Goal: Transaction & Acquisition: Book appointment/travel/reservation

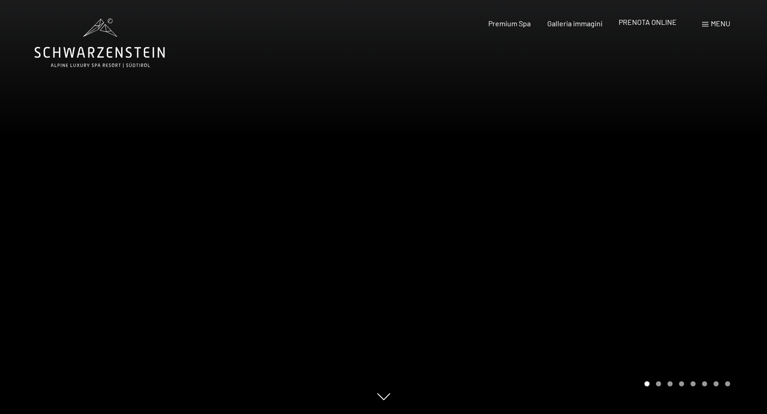
click at [652, 26] on span "PRENOTA ONLINE" at bounding box center [648, 22] width 58 height 9
click at [649, 21] on span "PRENOTA ONLINE" at bounding box center [648, 22] width 58 height 9
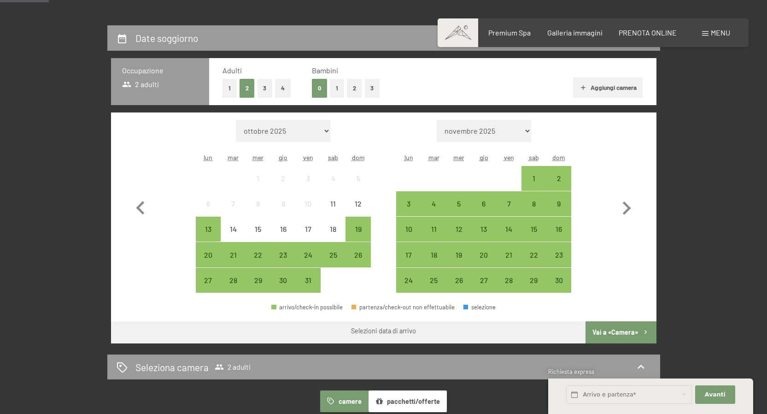
scroll to position [205, 0]
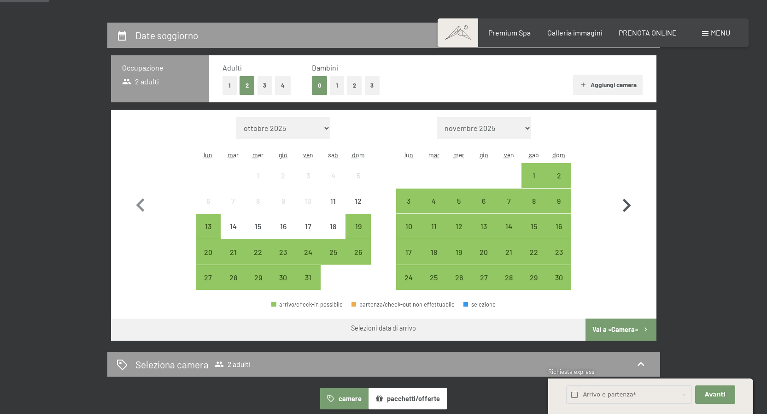
click at [631, 205] on icon "button" at bounding box center [627, 205] width 8 height 13
select select "[DATE]"
select select "2025-12-01"
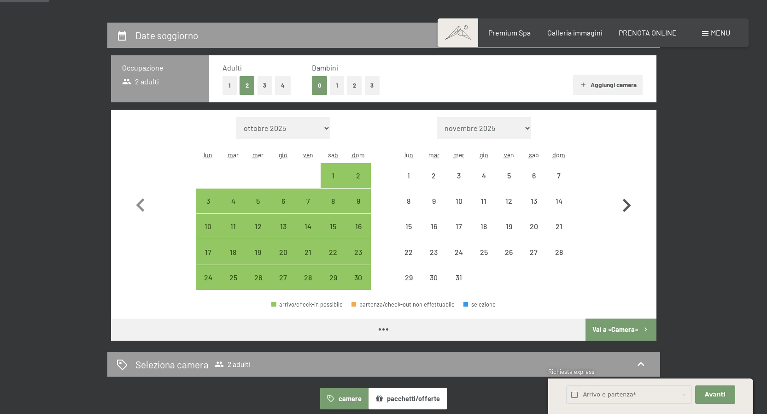
click at [631, 205] on icon "button" at bounding box center [627, 205] width 8 height 13
select select "2025-12-01"
select select "2026-01-01"
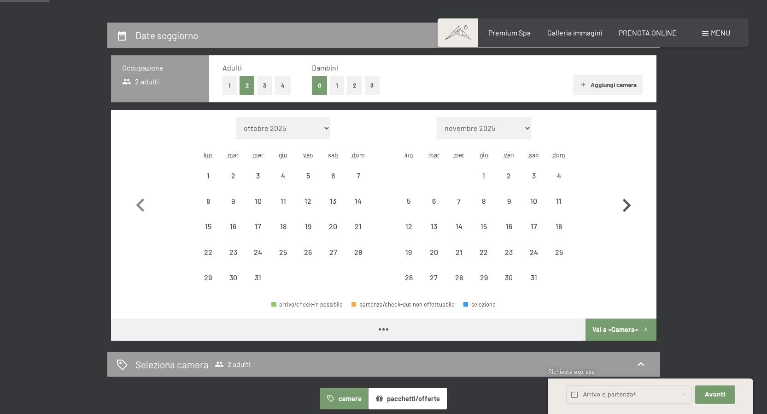
click at [631, 205] on icon "button" at bounding box center [627, 205] width 8 height 13
select select "2026-01-01"
select select "2026-02-01"
click at [631, 205] on icon "button" at bounding box center [627, 205] width 8 height 13
select select "2026-02-01"
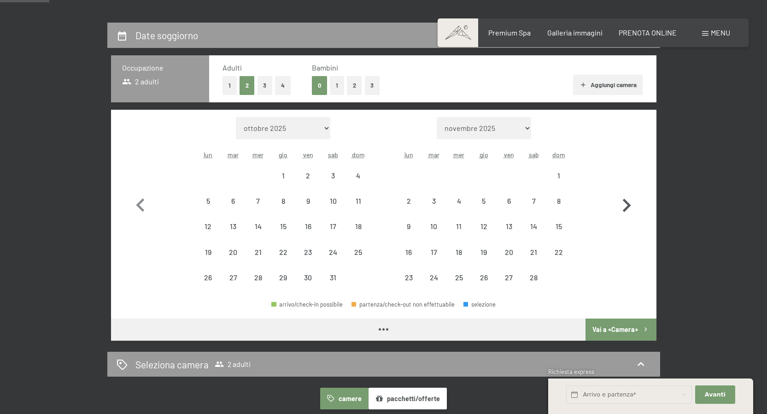
select select "2026-03-01"
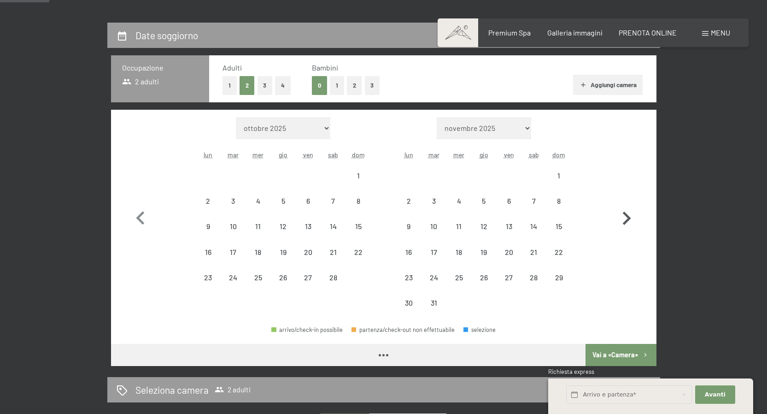
select select "2026-02-01"
select select "2026-03-01"
click at [631, 205] on icon "button" at bounding box center [627, 218] width 27 height 27
select select "2026-03-01"
select select "2026-04-01"
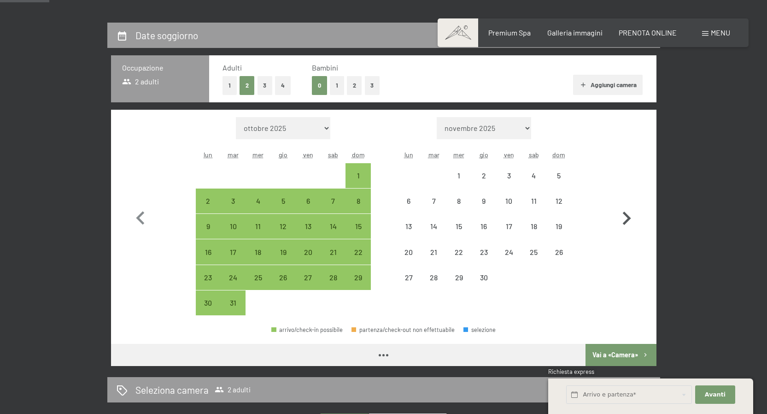
click at [631, 205] on icon "button" at bounding box center [627, 218] width 27 height 27
select select "2026-04-01"
select select "2026-05-01"
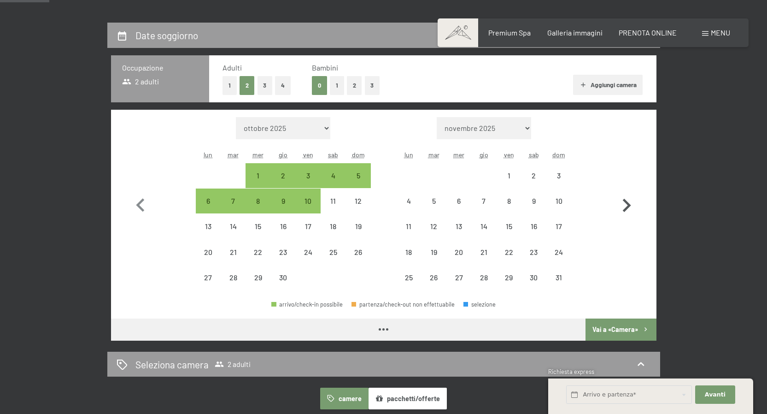
select select "2026-04-01"
select select "2026-05-01"
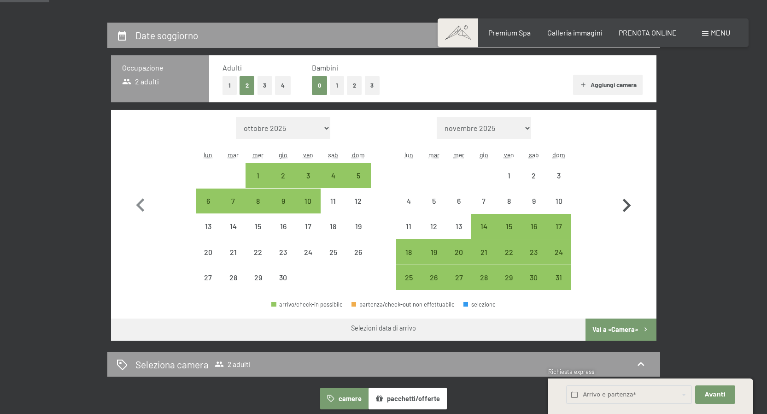
click at [631, 205] on icon "button" at bounding box center [627, 205] width 8 height 13
select select "2026-05-01"
select select "2026-06-01"
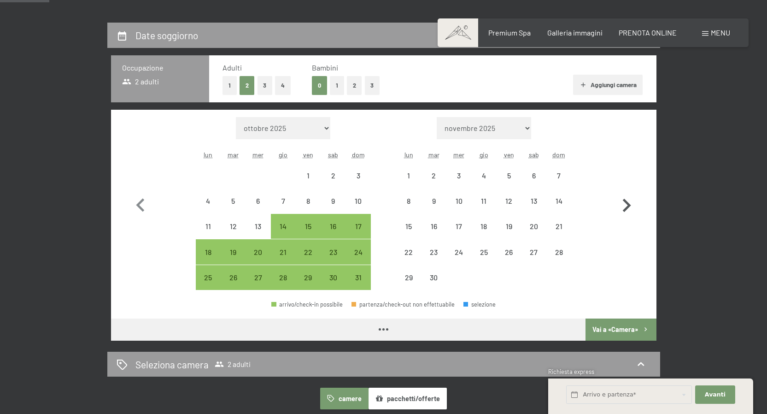
select select "2026-05-01"
select select "2026-06-01"
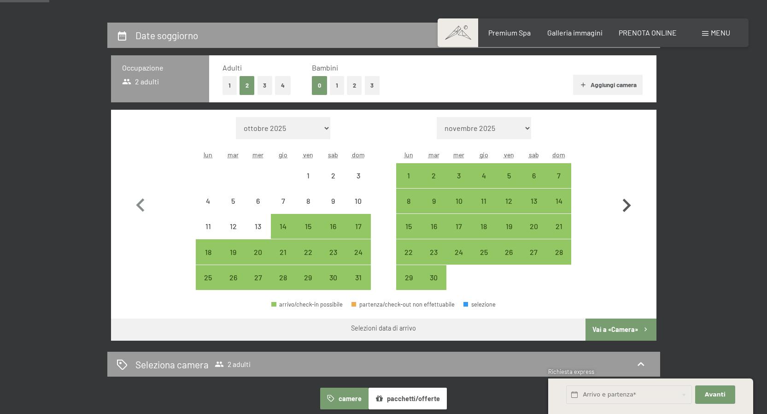
click at [631, 205] on icon "button" at bounding box center [627, 205] width 8 height 13
select select "2026-06-01"
select select "2026-07-01"
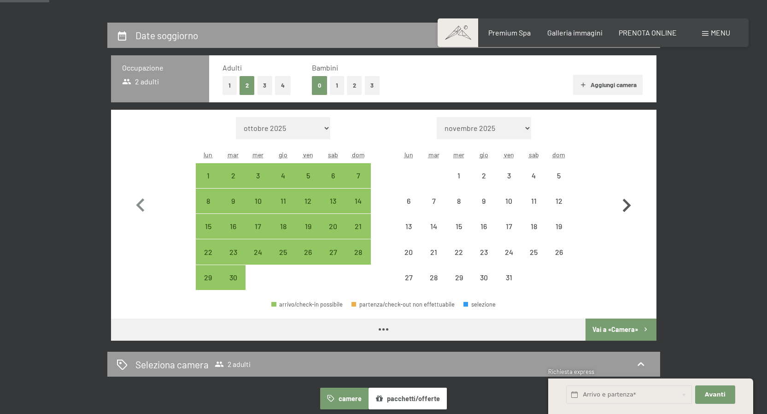
select select "2026-06-01"
select select "2026-07-01"
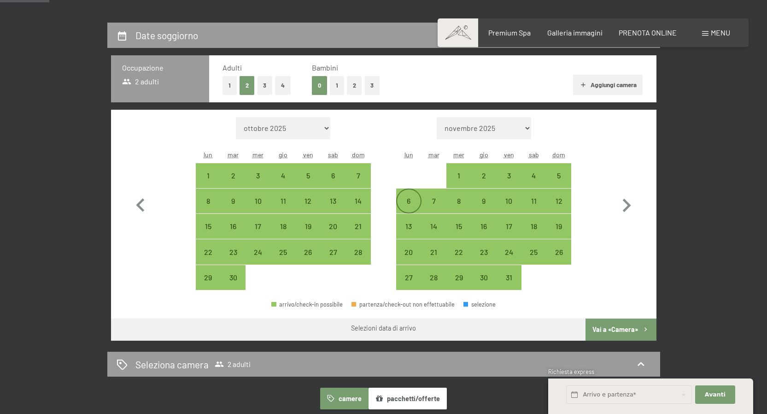
click at [405, 202] on div "6" at bounding box center [408, 208] width 23 height 23
select select "2026-06-01"
select select "2026-07-01"
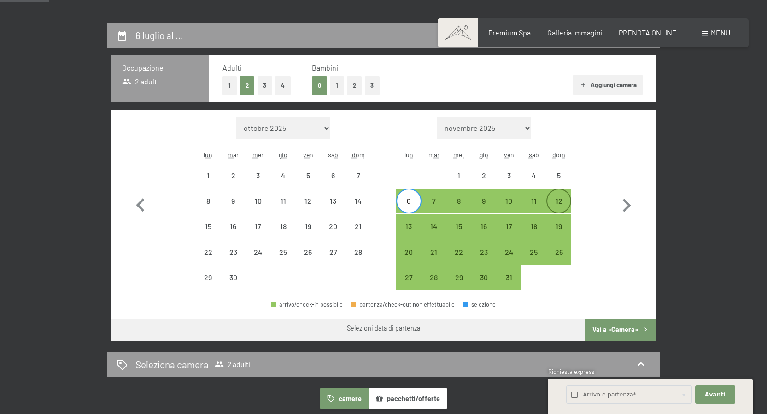
click at [569, 202] on div "12" at bounding box center [559, 208] width 23 height 23
select select "2026-06-01"
select select "2026-07-01"
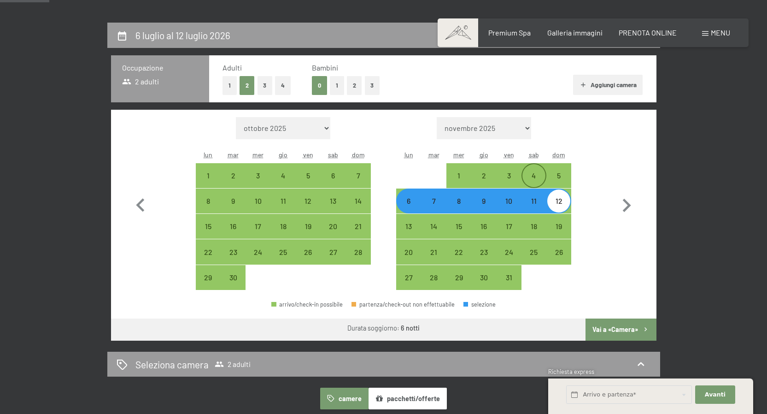
click at [532, 174] on div "4" at bounding box center [534, 183] width 23 height 23
select select "2026-06-01"
select select "2026-07-01"
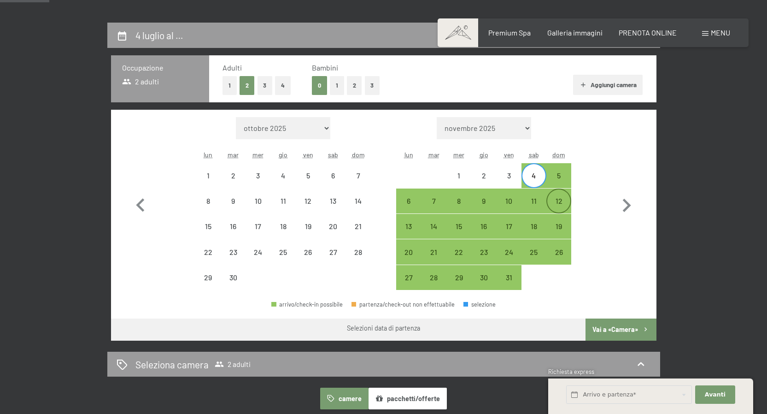
click at [560, 209] on div "12" at bounding box center [559, 208] width 23 height 23
select select "2026-06-01"
select select "2026-07-01"
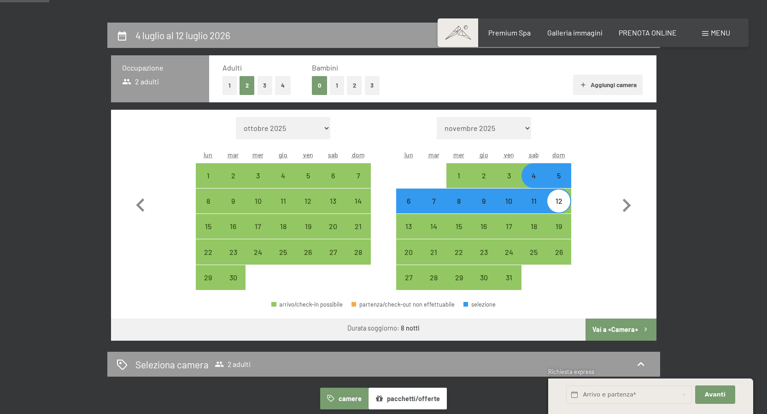
click at [624, 333] on button "Vai a «Camera»" at bounding box center [621, 330] width 71 height 22
select select "2026-06-01"
select select "2026-07-01"
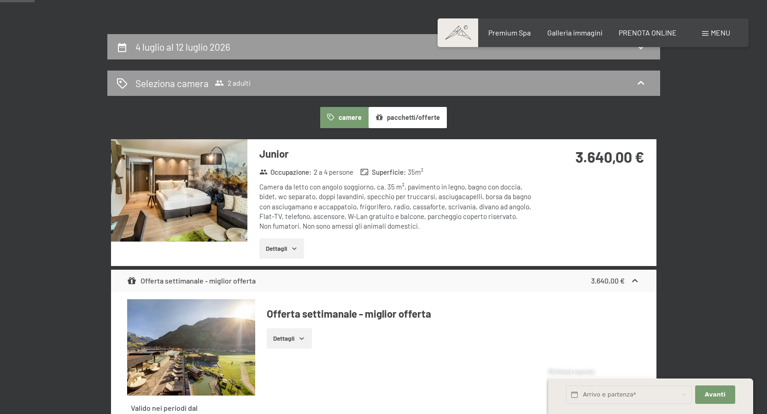
scroll to position [193, 0]
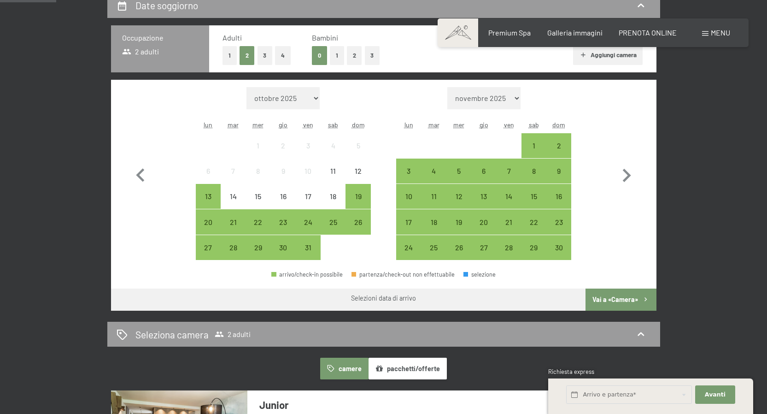
scroll to position [228, 0]
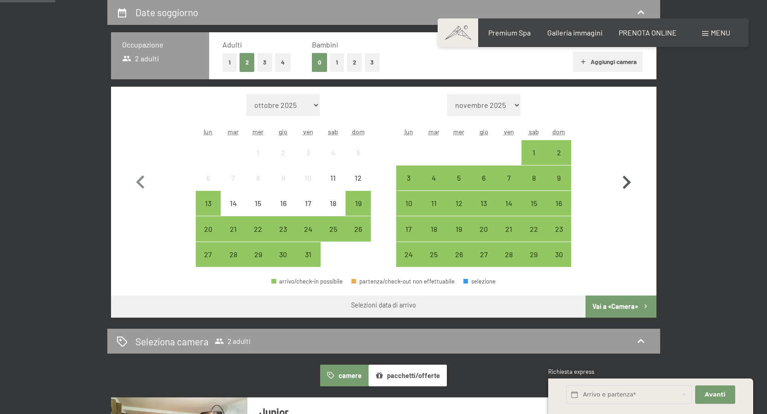
click at [634, 182] on icon "button" at bounding box center [627, 182] width 27 height 27
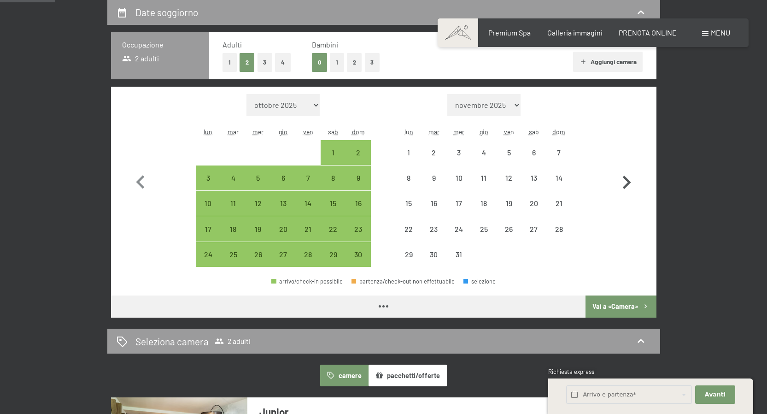
click at [634, 182] on icon "button" at bounding box center [627, 182] width 27 height 27
select select "2026-01-01"
select select "2026-02-01"
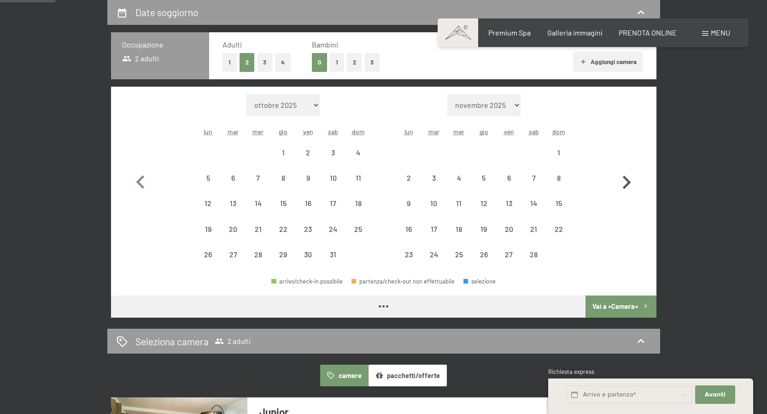
click at [634, 182] on icon "button" at bounding box center [627, 182] width 27 height 27
select select "2026-02-01"
select select "2026-03-01"
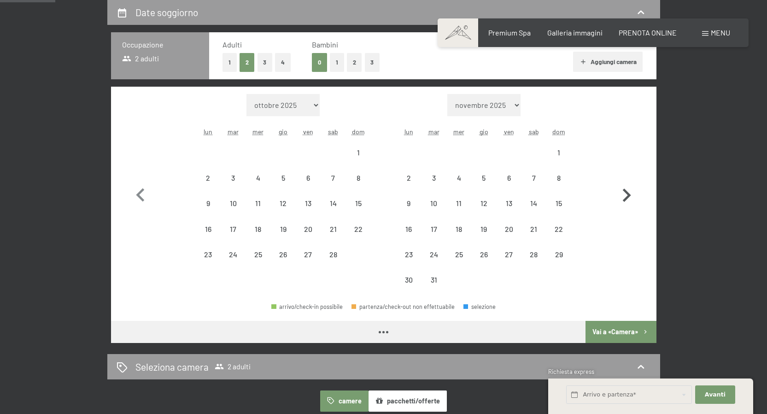
click at [634, 182] on icon "button" at bounding box center [627, 195] width 27 height 27
select select "2026-04-01"
select select "2026-05-01"
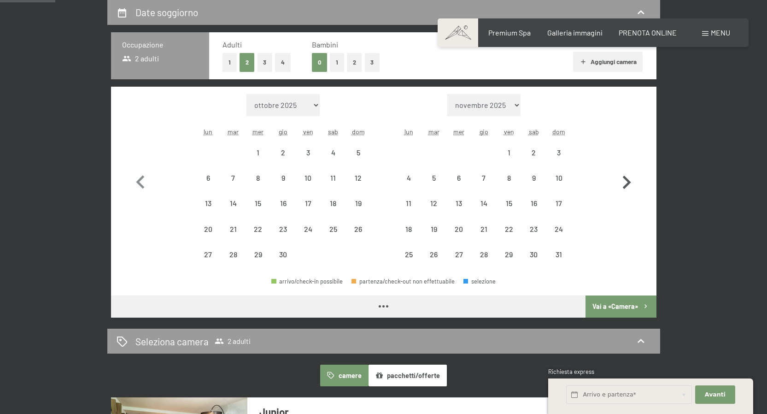
click at [634, 182] on icon "button" at bounding box center [627, 182] width 27 height 27
select select "2026-05-01"
select select "2026-06-01"
click at [634, 182] on icon "button" at bounding box center [627, 182] width 27 height 27
select select "2026-06-01"
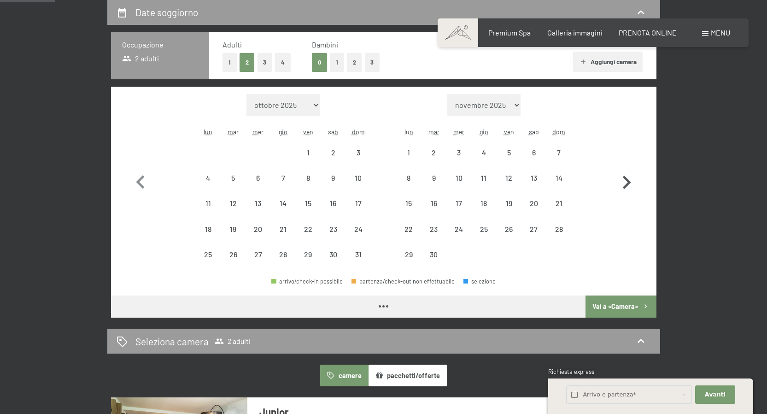
select select "2026-07-01"
select select "2026-06-01"
select select "2026-07-01"
select select "2026-06-01"
select select "2026-07-01"
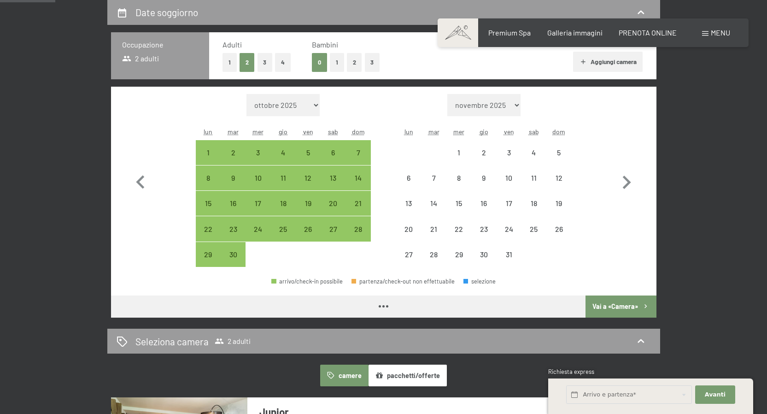
select select "2026-06-01"
select select "2026-07-01"
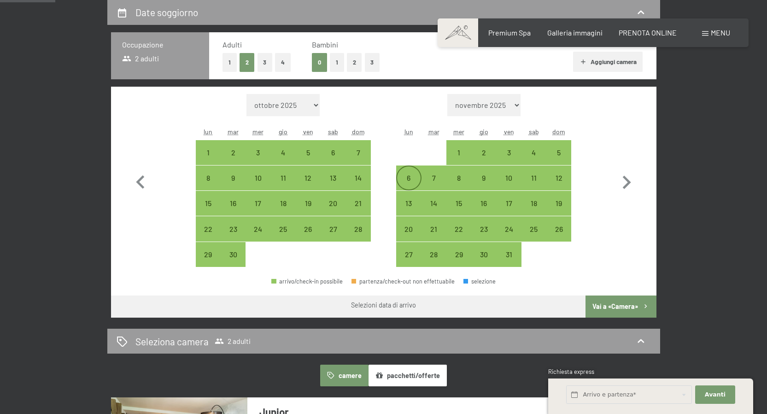
click at [402, 176] on div "6" at bounding box center [408, 185] width 23 height 23
select select "2026-06-01"
select select "2026-07-01"
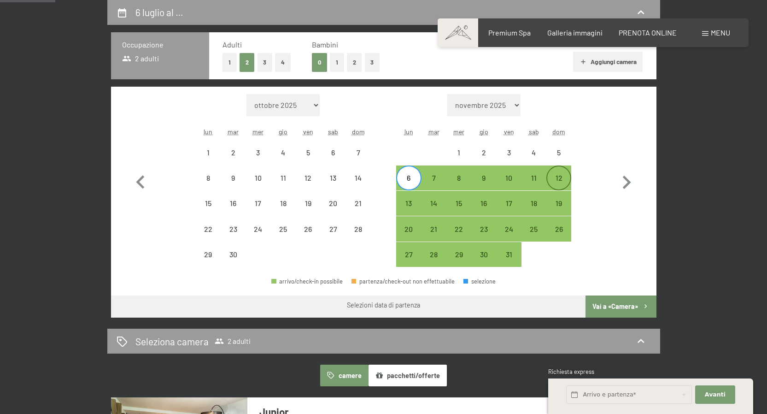
click at [562, 178] on div "12" at bounding box center [559, 185] width 23 height 23
select select "2026-06-01"
select select "2026-07-01"
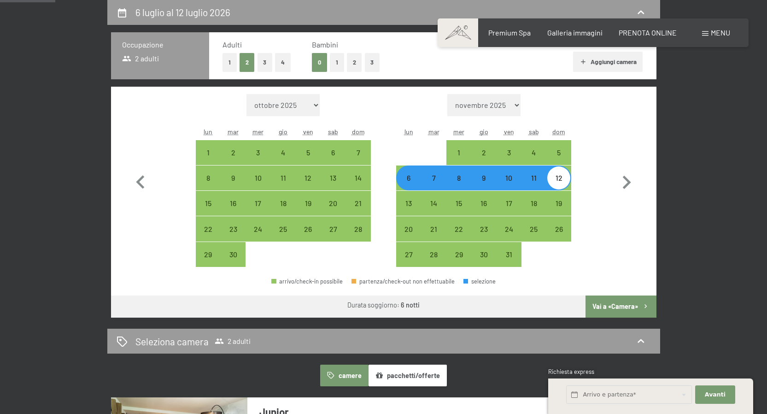
click at [614, 303] on button "Vai a «Camera»" at bounding box center [621, 306] width 71 height 22
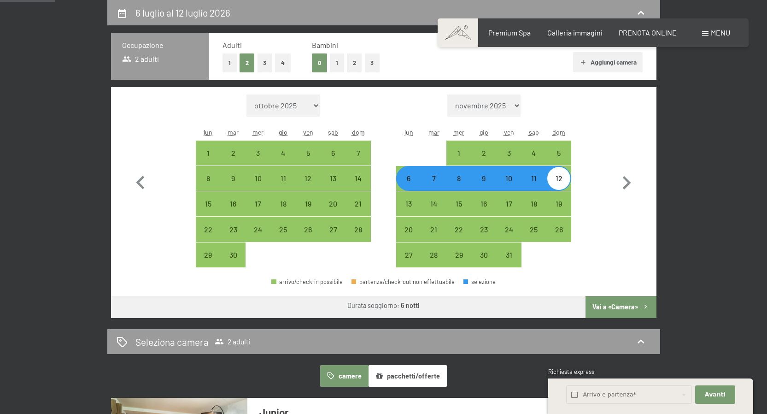
select select "2026-06-01"
select select "2026-07-01"
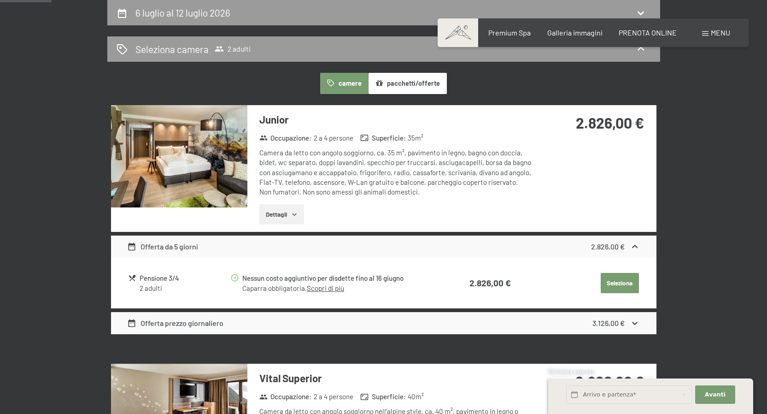
scroll to position [167, 0]
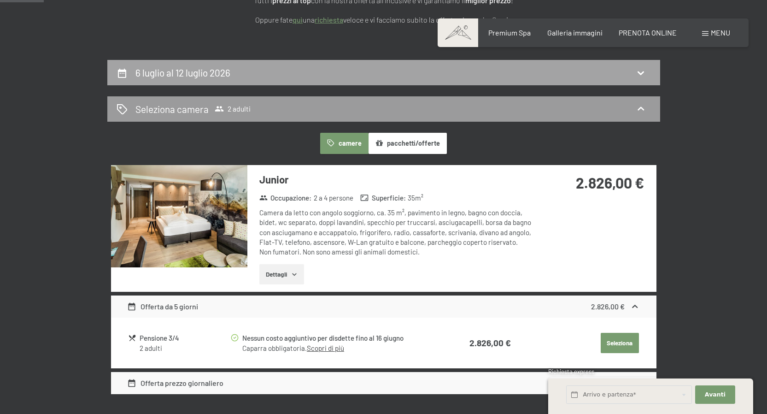
click at [215, 78] on div "6 luglio al 12 luglio 2026" at bounding box center [185, 72] width 99 height 13
select select "2026-06-01"
select select "2026-07-01"
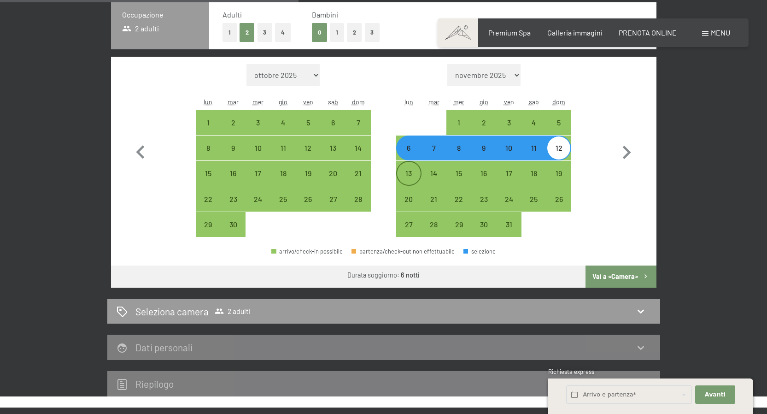
scroll to position [242, 0]
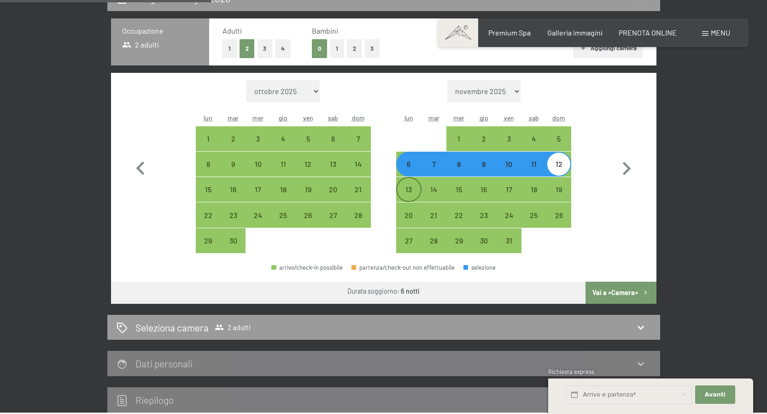
click at [401, 183] on div "13" at bounding box center [408, 189] width 23 height 23
select select "2026-06-01"
select select "2026-07-01"
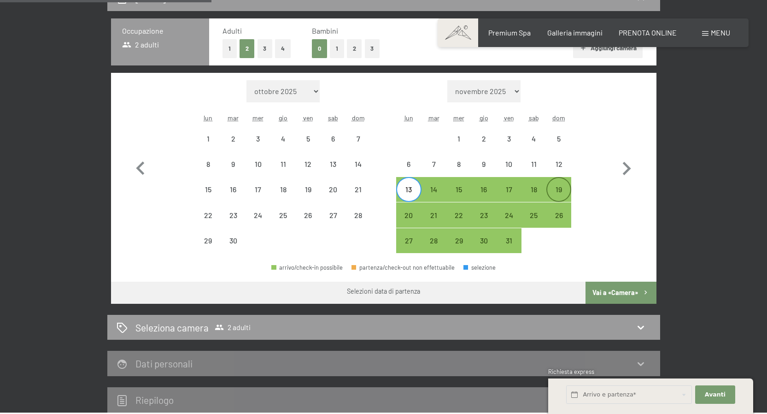
click at [561, 190] on div "19" at bounding box center [559, 197] width 23 height 23
select select "2026-06-01"
select select "2026-07-01"
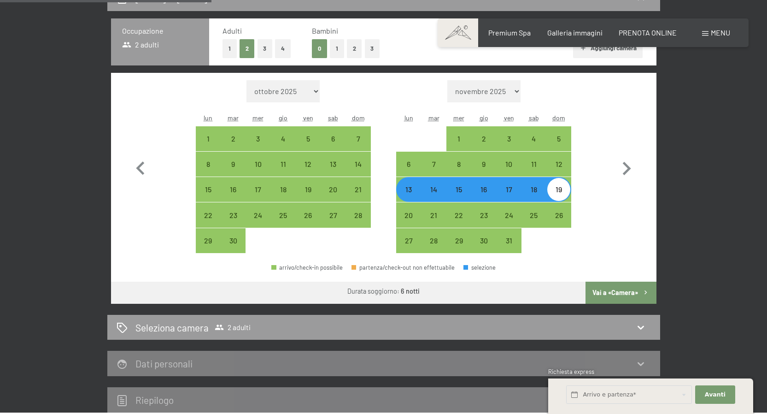
click at [627, 292] on button "Vai a «Camera»" at bounding box center [621, 293] width 71 height 22
select select "2026-06-01"
select select "2026-07-01"
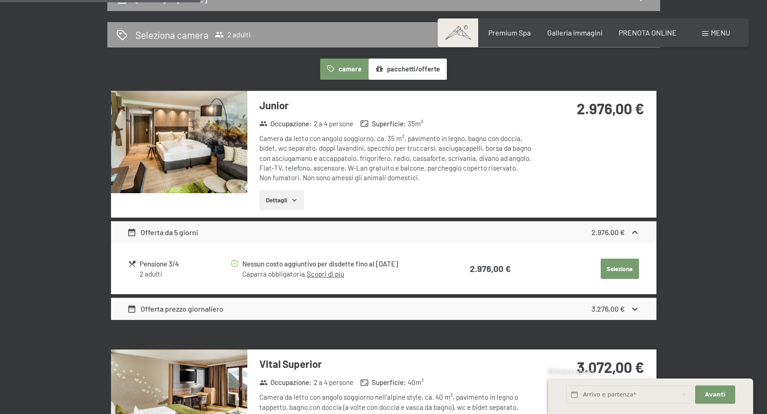
scroll to position [227, 0]
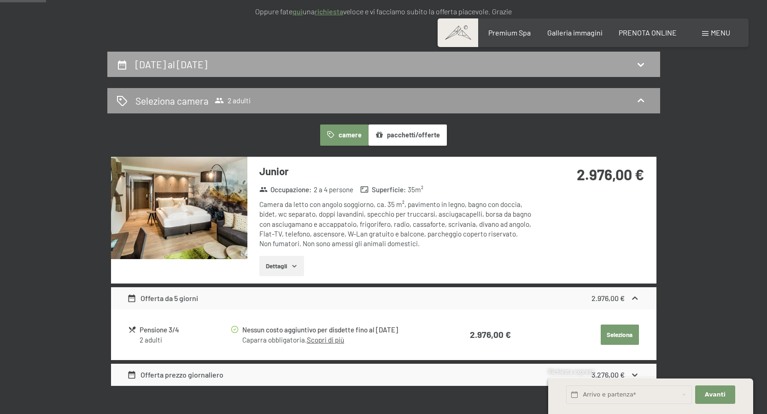
click at [325, 65] on div "13 luglio al 19 luglio 2026" at bounding box center [384, 64] width 535 height 13
select select "2026-06-01"
select select "2026-07-01"
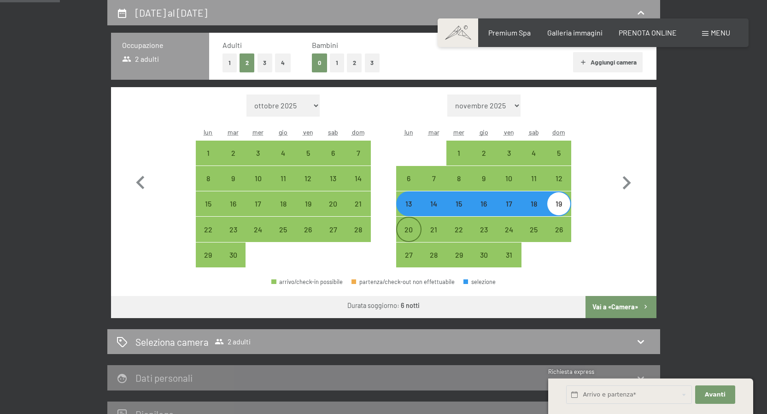
click at [404, 227] on div "20" at bounding box center [408, 237] width 23 height 23
select select "2026-06-01"
select select "2026-07-01"
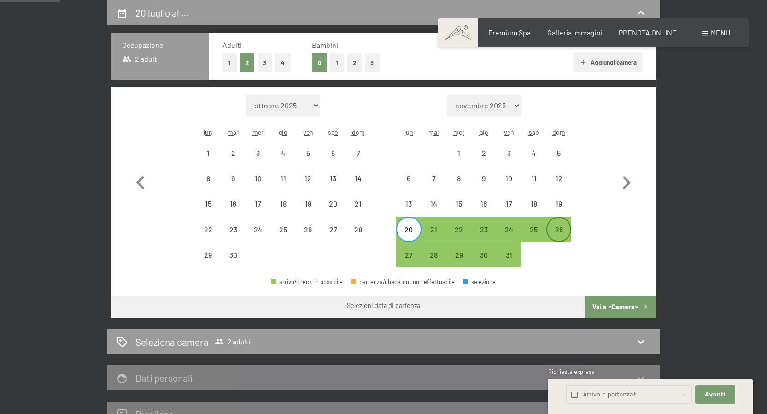
click at [561, 226] on div "26" at bounding box center [559, 237] width 23 height 23
select select "2026-06-01"
select select "2026-07-01"
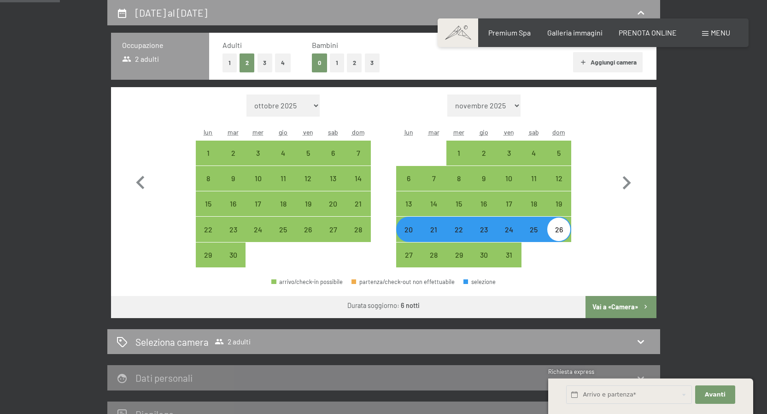
click at [632, 312] on button "Vai a «Camera»" at bounding box center [621, 307] width 71 height 22
select select "2026-06-01"
select select "2026-07-01"
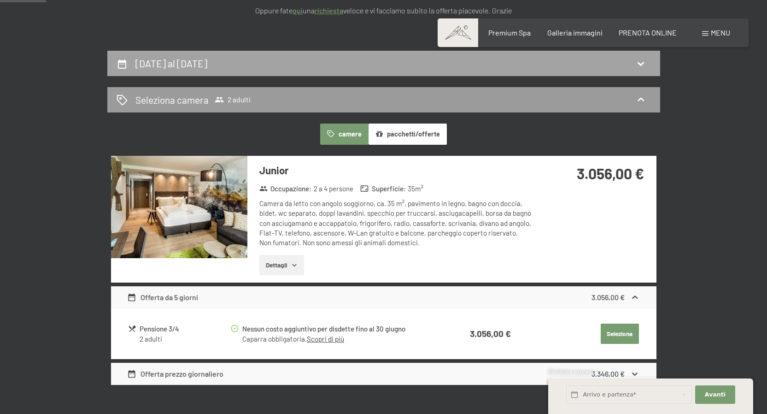
click at [245, 62] on div "20 luglio al 26 luglio 2026" at bounding box center [384, 63] width 535 height 13
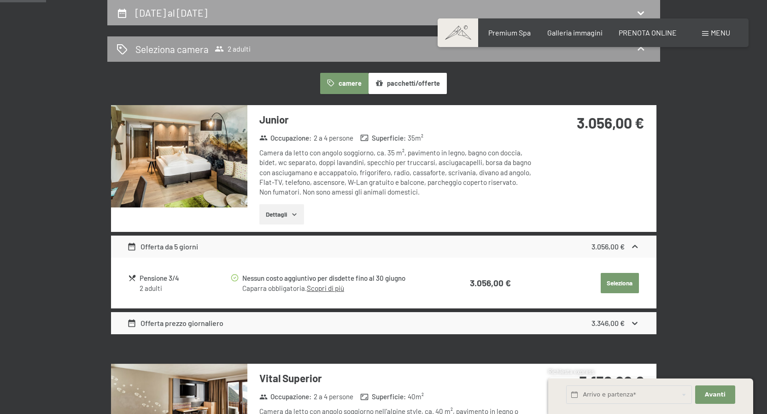
select select "2026-06-01"
select select "2026-07-01"
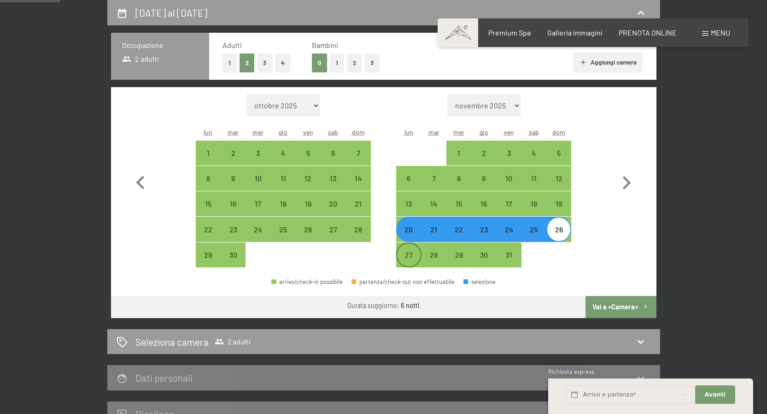
click at [412, 257] on div "27" at bounding box center [408, 262] width 23 height 23
select select "2026-06-01"
select select "2026-07-01"
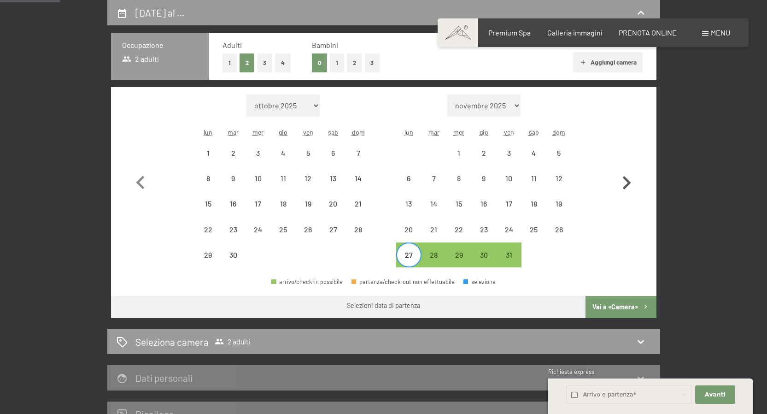
click at [627, 181] on icon "button" at bounding box center [627, 182] width 8 height 13
select select "2026-07-01"
select select "2026-08-01"
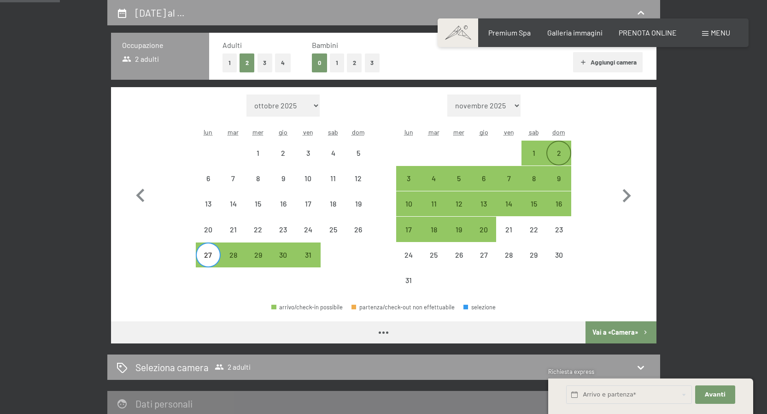
click at [566, 156] on div "2" at bounding box center [559, 160] width 23 height 23
select select "2026-07-01"
select select "2026-08-01"
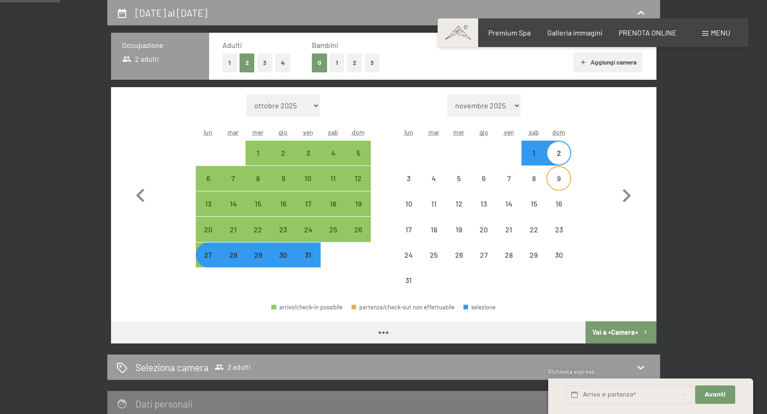
select select "2026-07-01"
select select "2026-08-01"
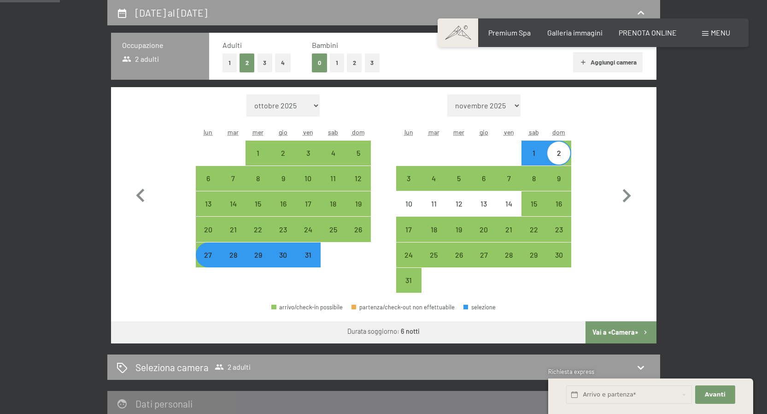
click at [615, 337] on button "Vai a «Camera»" at bounding box center [621, 332] width 71 height 22
select select "2026-07-01"
select select "2026-08-01"
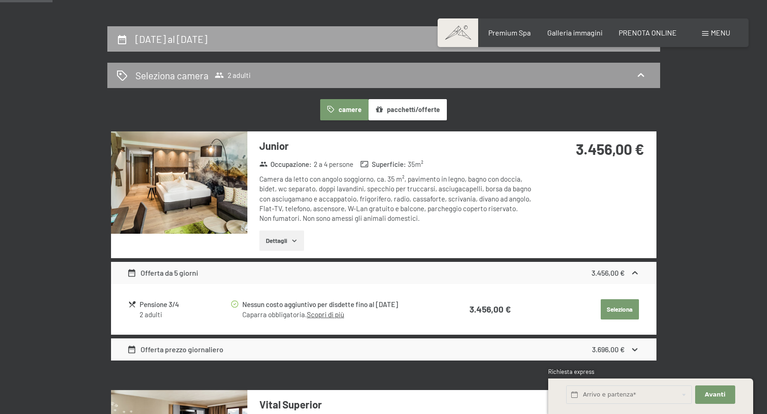
click at [275, 34] on div "27 luglio al 2 agosto 2026" at bounding box center [384, 38] width 535 height 13
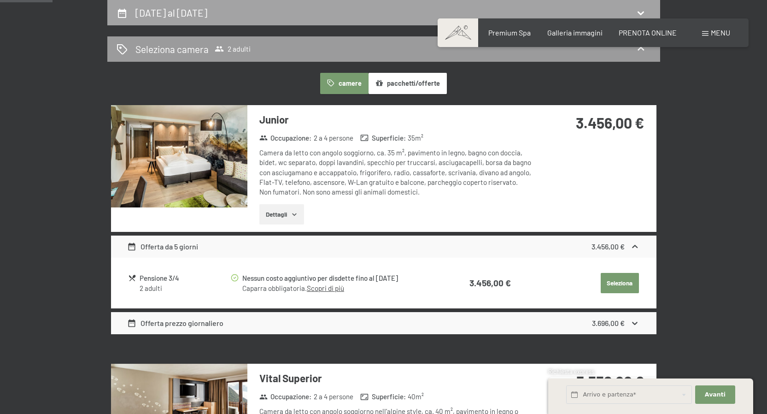
select select "2026-07-01"
select select "2026-08-01"
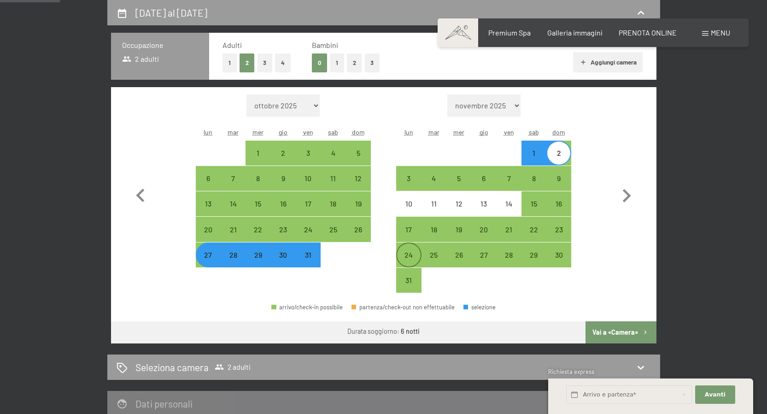
click at [405, 263] on div "24" at bounding box center [408, 262] width 23 height 23
select select "2026-07-01"
select select "2026-08-01"
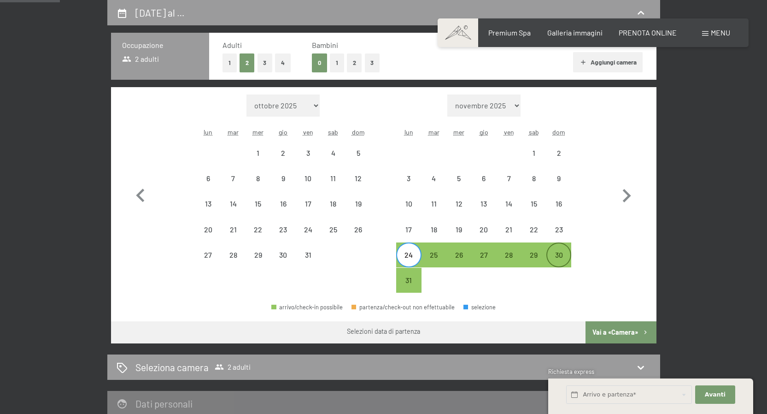
click at [561, 260] on div "30" at bounding box center [559, 262] width 23 height 23
select select "2026-07-01"
select select "2026-08-01"
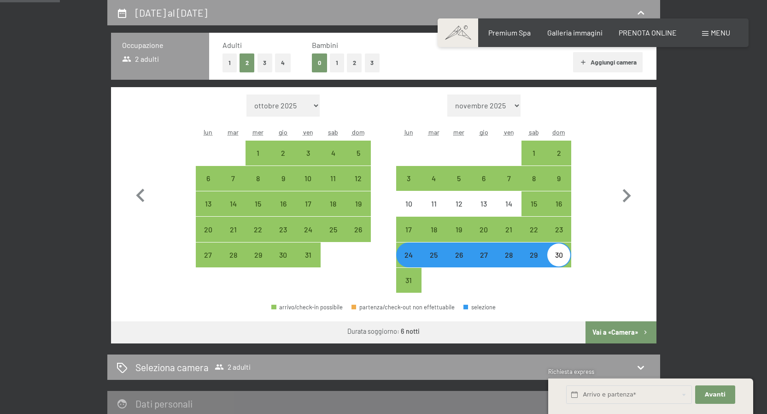
click at [620, 334] on button "Vai a «Camera»" at bounding box center [621, 332] width 71 height 22
select select "2026-07-01"
select select "2026-08-01"
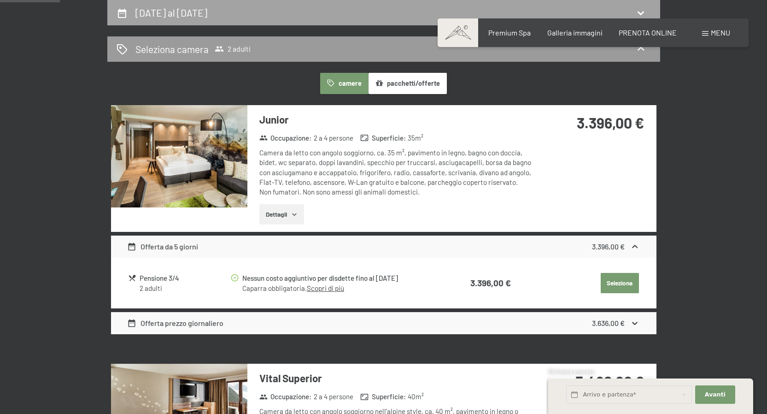
click at [211, 11] on div "24 agosto al 30 agosto 2026" at bounding box center [174, 12] width 76 height 13
select select "2026-07-01"
select select "2026-08-01"
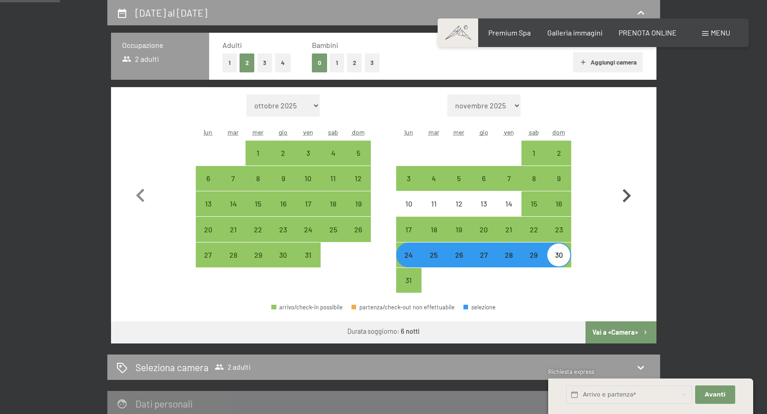
click at [623, 194] on icon "button" at bounding box center [627, 196] width 27 height 27
select select "2026-08-01"
select select "2026-09-01"
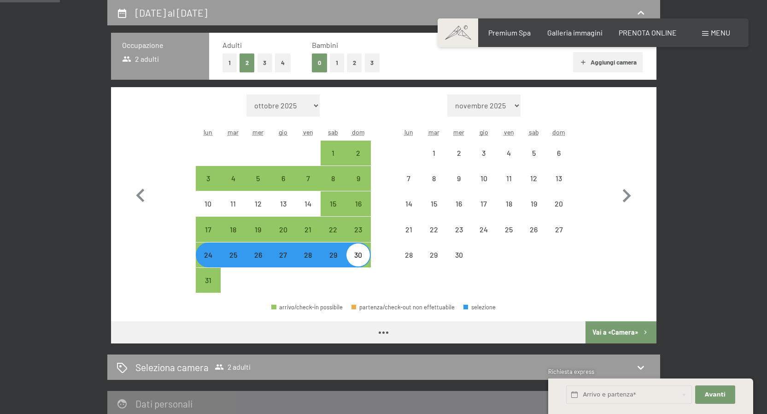
select select "2026-08-01"
select select "2026-09-01"
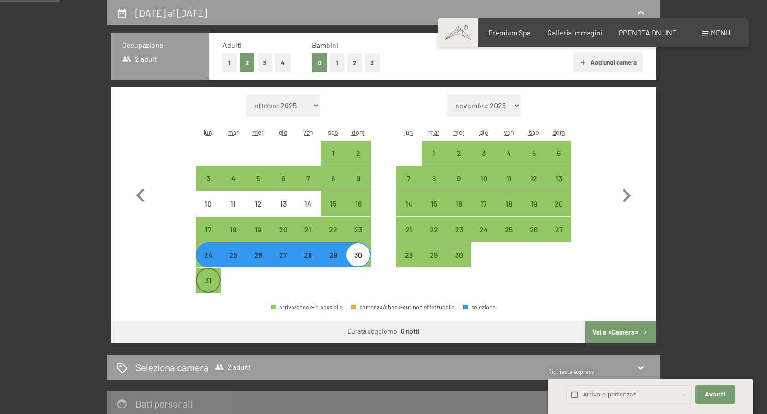
click at [204, 287] on div "31" at bounding box center [208, 288] width 23 height 23
select select "2026-08-01"
select select "2026-09-01"
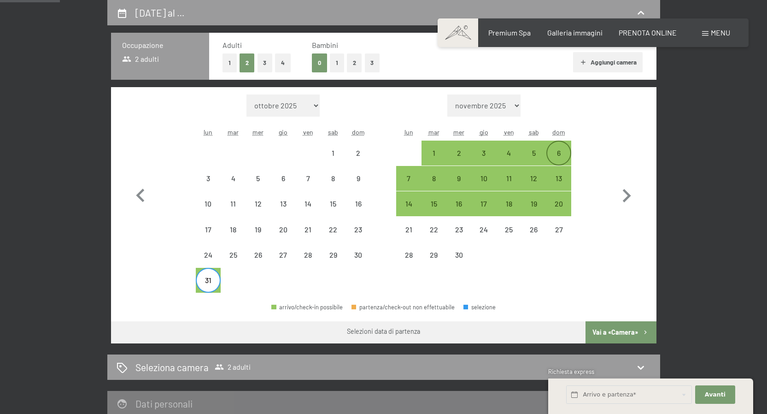
click at [561, 151] on div "6" at bounding box center [559, 160] width 23 height 23
select select "2026-08-01"
select select "2026-09-01"
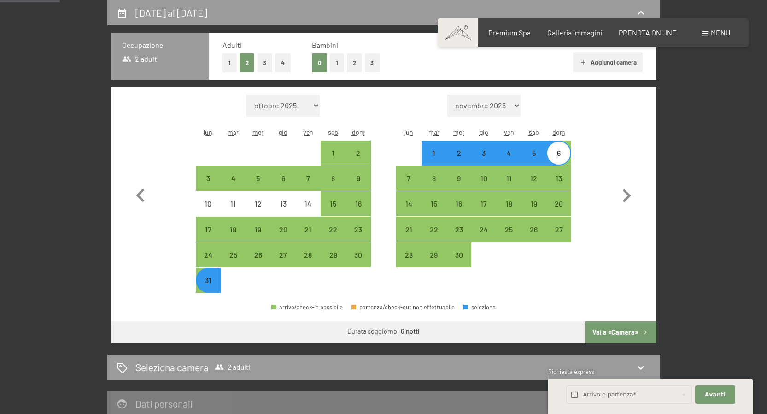
click at [606, 340] on button "Vai a «Camera»" at bounding box center [621, 332] width 71 height 22
select select "2026-08-01"
select select "2026-09-01"
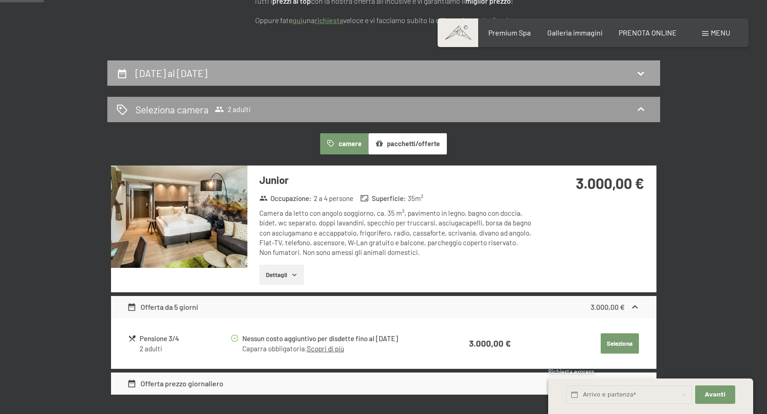
click at [300, 75] on div "31 agosto al 6 settembre 2026" at bounding box center [384, 72] width 535 height 13
select select "2026-08-01"
select select "2026-09-01"
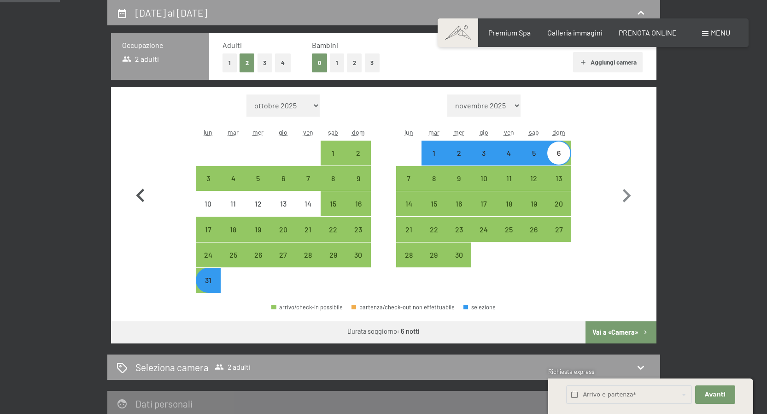
click at [134, 205] on icon "button" at bounding box center [140, 196] width 27 height 27
select select "2026-07-01"
select select "2026-08-01"
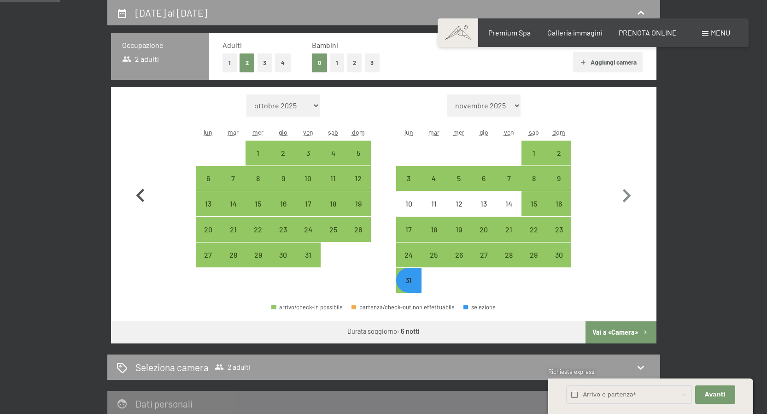
click at [140, 196] on icon "button" at bounding box center [140, 195] width 8 height 13
select select "2026-06-01"
select select "2026-07-01"
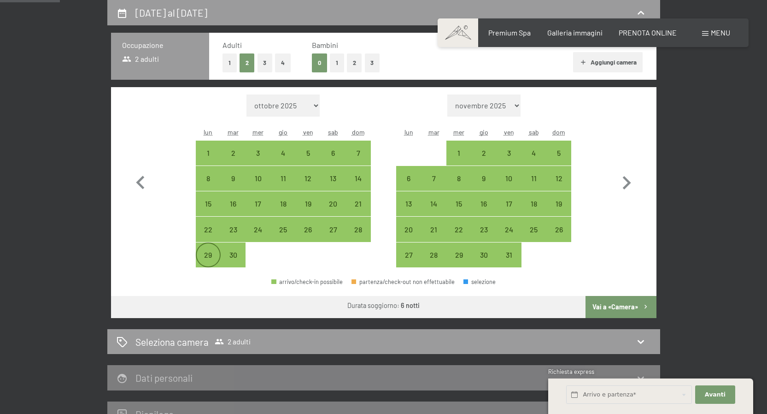
click at [211, 257] on div "29" at bounding box center [208, 262] width 23 height 23
select select "2026-06-01"
select select "2026-07-01"
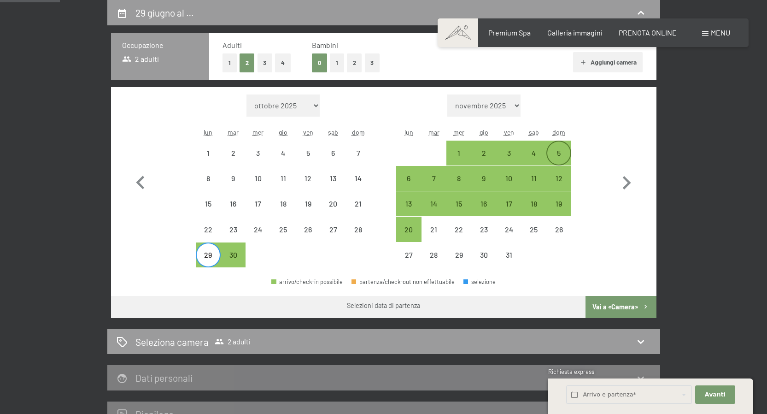
click at [571, 149] on div "5" at bounding box center [559, 160] width 23 height 23
select select "2026-06-01"
select select "2026-07-01"
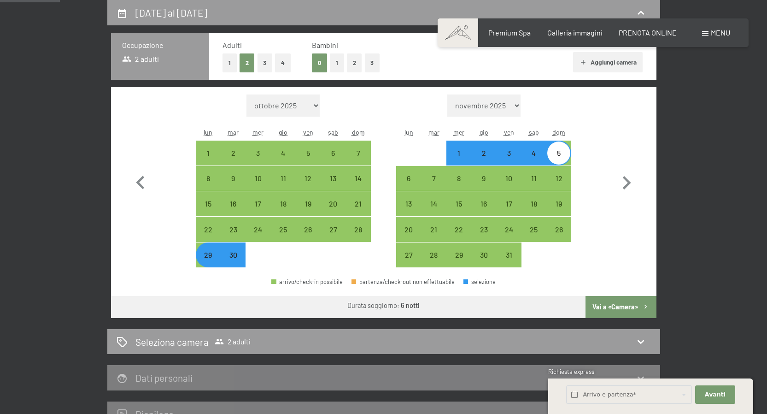
click at [628, 305] on button "Vai a «Camera»" at bounding box center [621, 307] width 71 height 22
select select "2026-06-01"
select select "2026-07-01"
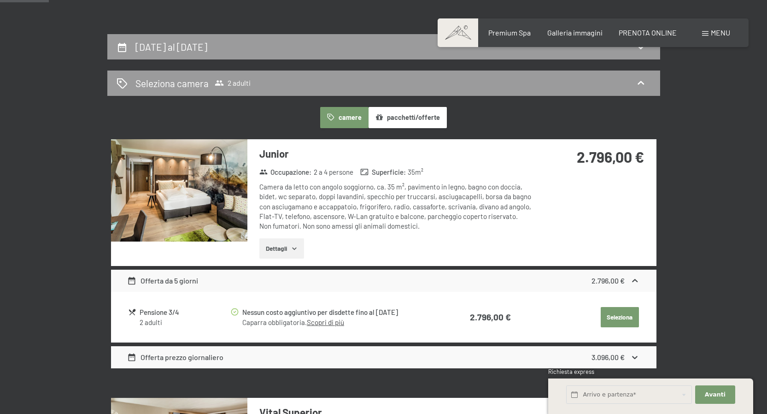
scroll to position [183, 0]
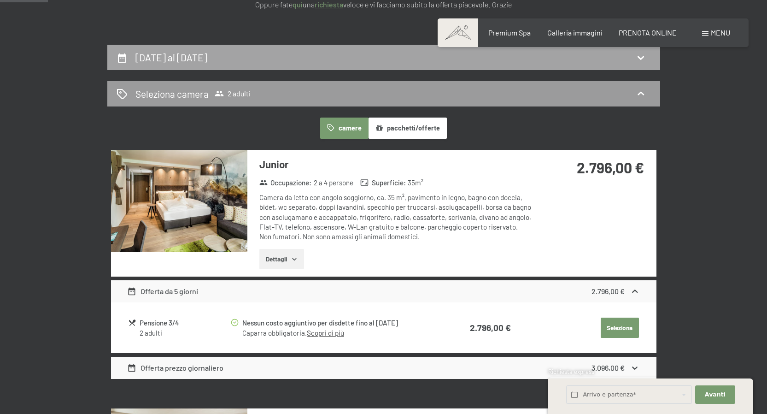
click at [207, 59] on h2 "29 giugno al 5 luglio 2026" at bounding box center [172, 58] width 72 height 12
select select "2026-06-01"
select select "2026-07-01"
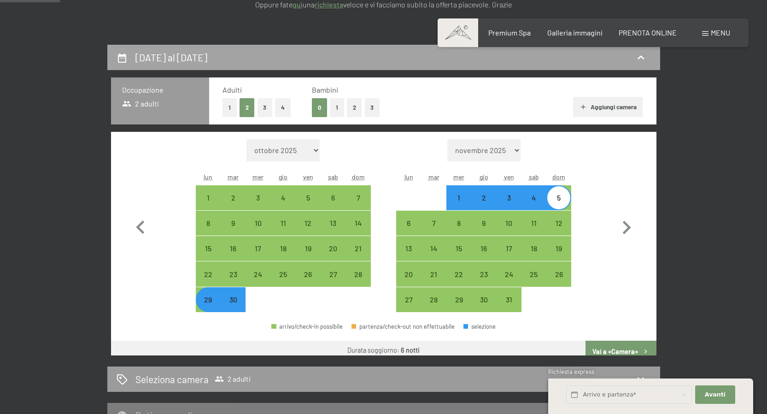
scroll to position [227, 0]
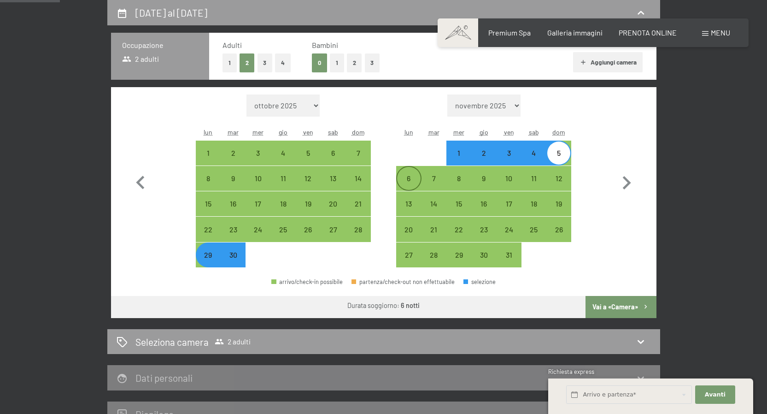
click at [409, 180] on div "6" at bounding box center [408, 186] width 23 height 23
select select "2026-06-01"
select select "2026-07-01"
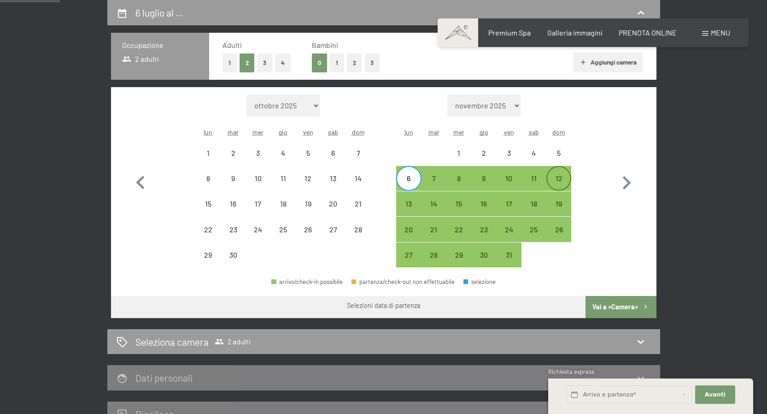
click at [551, 183] on div "12" at bounding box center [559, 186] width 23 height 23
select select "2026-06-01"
select select "2026-07-01"
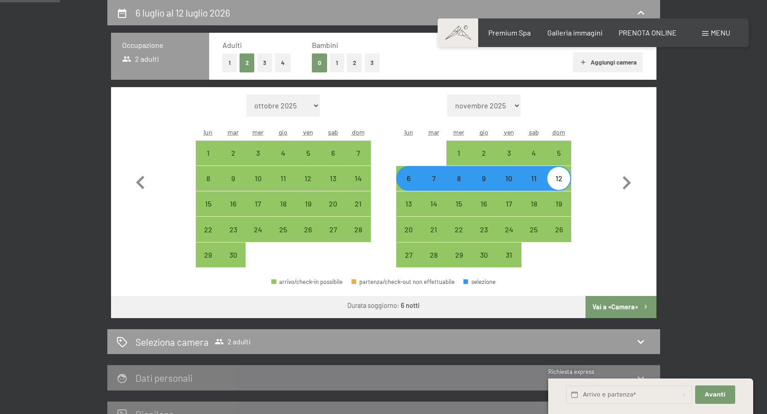
click at [611, 306] on button "Vai a «Camera»" at bounding box center [621, 307] width 71 height 22
select select "2026-06-01"
select select "2026-07-01"
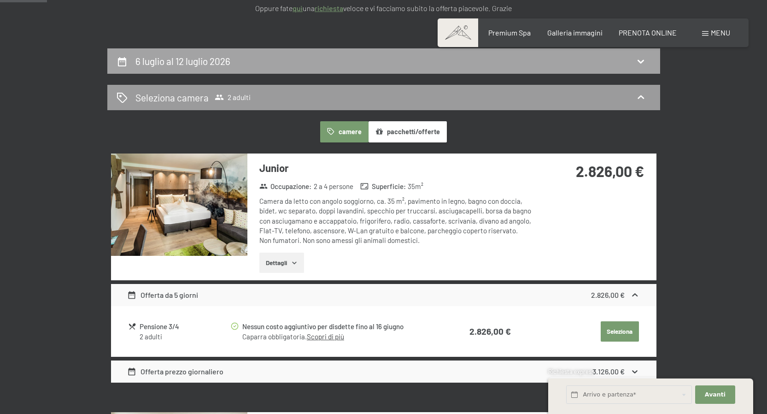
click at [226, 57] on h2 "6 luglio al 12 luglio 2026" at bounding box center [183, 61] width 95 height 12
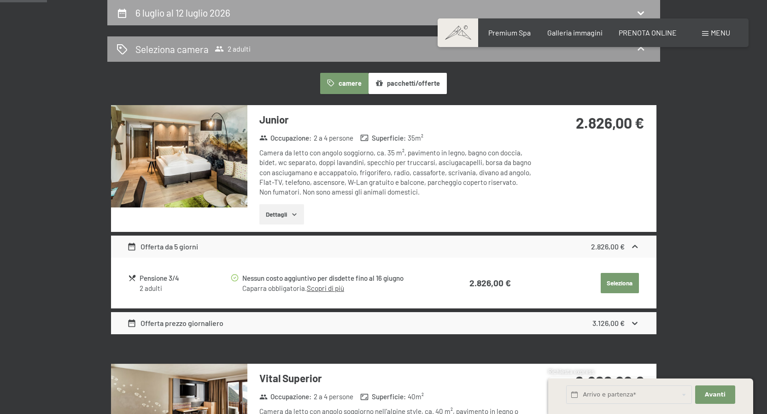
select select "2026-06-01"
select select "2026-07-01"
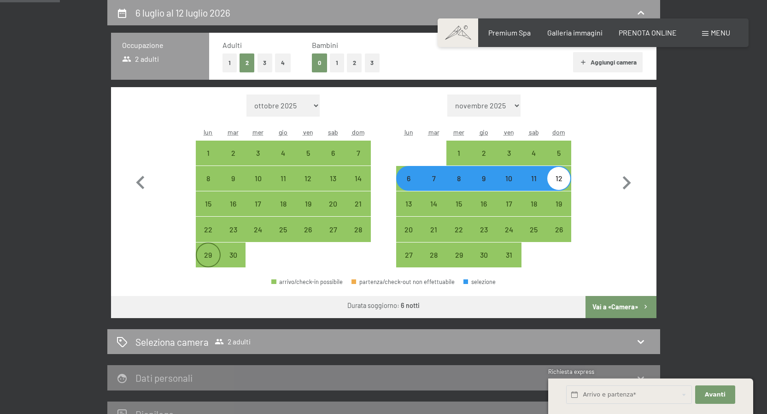
click at [201, 252] on div "29" at bounding box center [208, 262] width 23 height 23
select select "2026-06-01"
select select "2026-07-01"
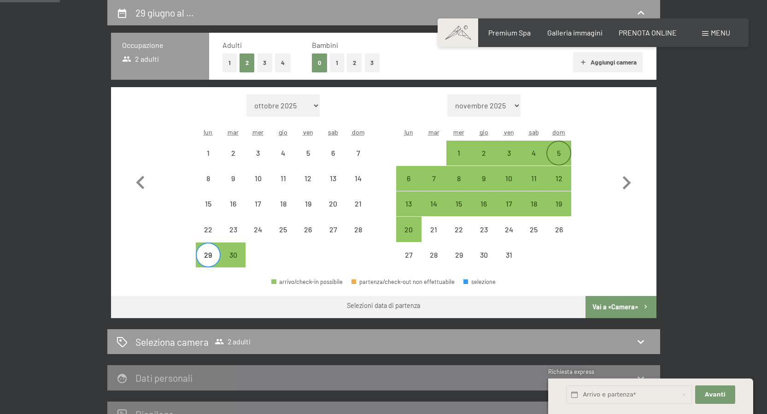
click at [558, 148] on div "5" at bounding box center [559, 153] width 23 height 23
select select "2026-06-01"
select select "2026-07-01"
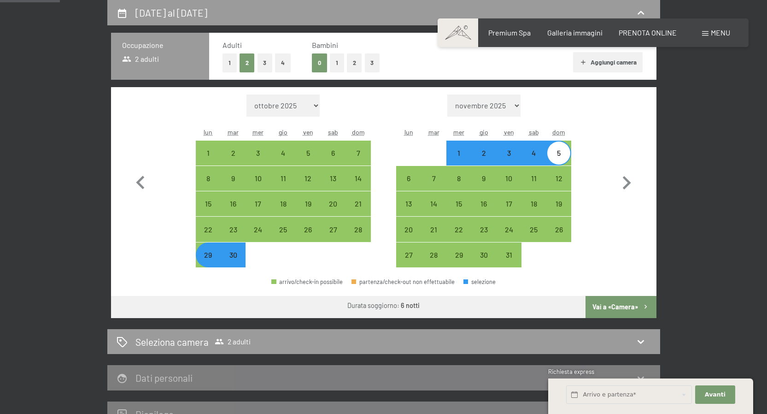
click at [624, 307] on button "Vai a «Camera»" at bounding box center [621, 307] width 71 height 22
select select "2026-06-01"
select select "2026-07-01"
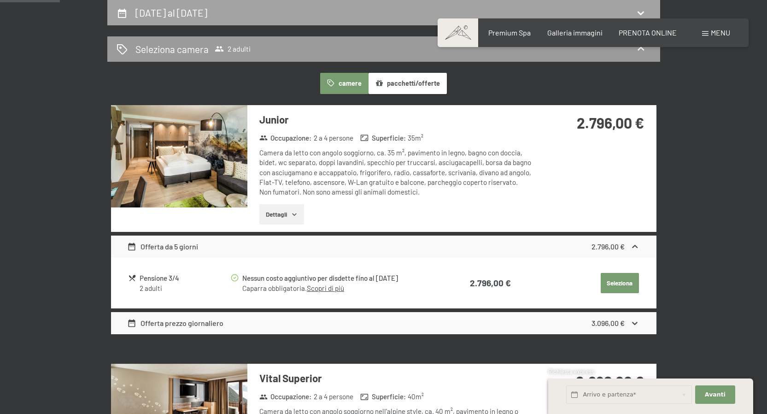
click at [207, 18] on h2 "29 giugno al 5 luglio 2026" at bounding box center [172, 13] width 72 height 12
select select "2026-06-01"
select select "2026-07-01"
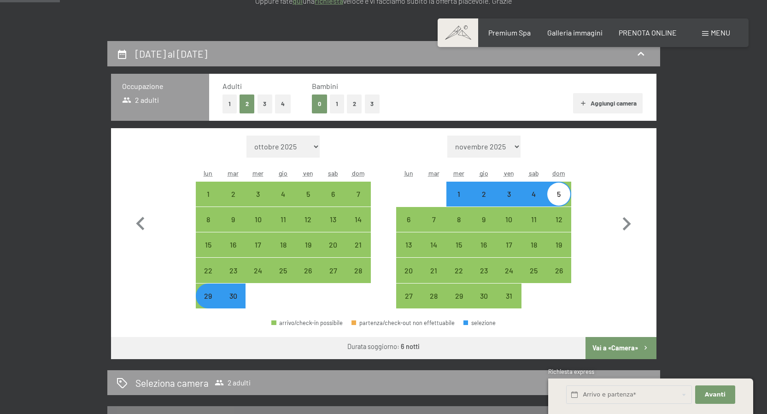
scroll to position [150, 0]
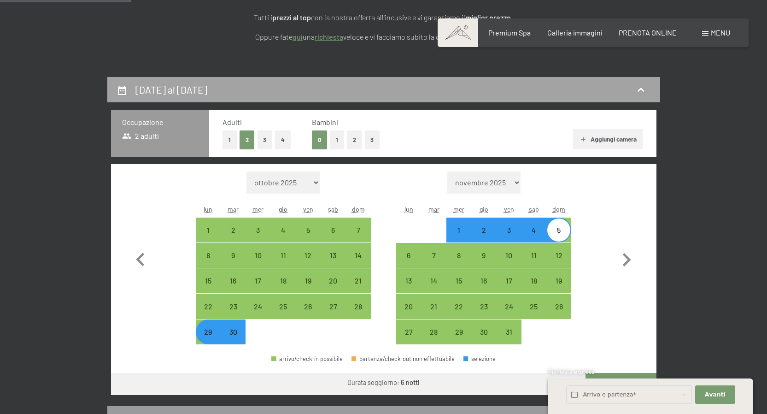
click at [207, 88] on h2 "29 giugno al 5 luglio 2026" at bounding box center [172, 90] width 72 height 12
select select "2026-06-01"
select select "2026-07-01"
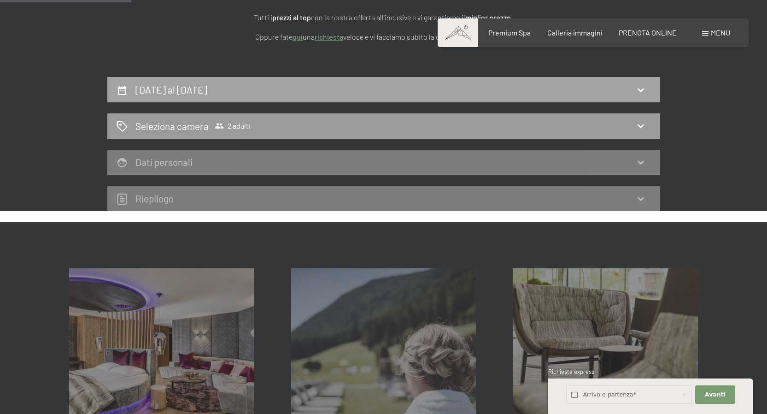
click at [306, 85] on div "29 giugno al 5 luglio 2026" at bounding box center [384, 89] width 535 height 13
select select "2026-06-01"
select select "2026-07-01"
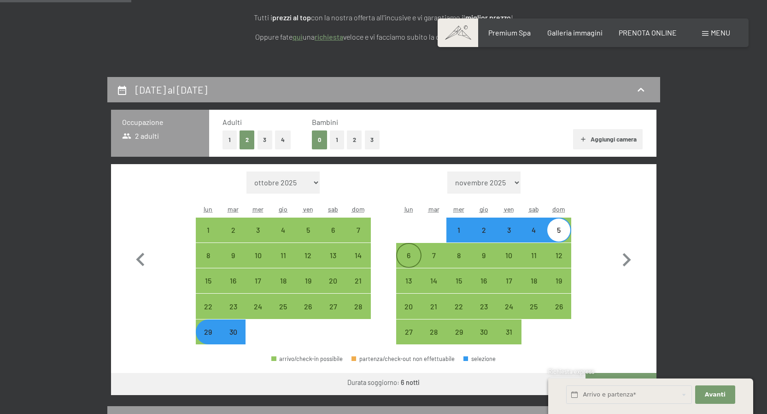
click at [410, 245] on div "6" at bounding box center [408, 255] width 23 height 23
select select "2026-06-01"
select select "2026-07-01"
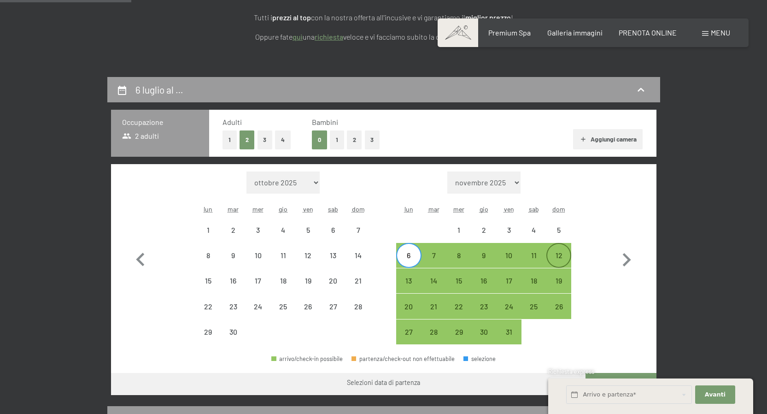
click at [564, 258] on div "12" at bounding box center [559, 263] width 23 height 23
select select "2026-06-01"
select select "2026-07-01"
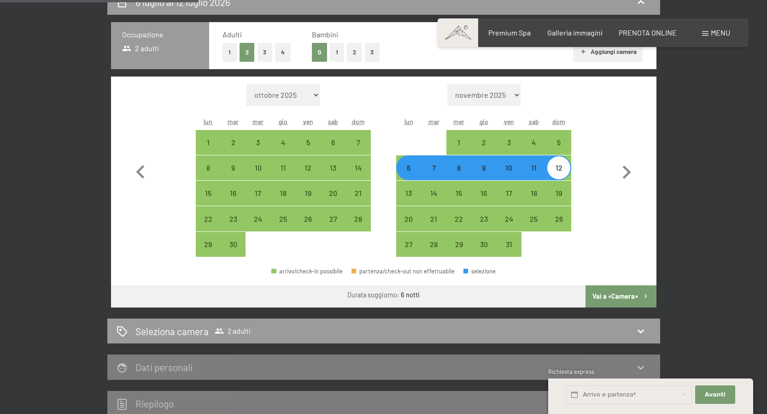
click at [618, 294] on button "Vai a «Camera»" at bounding box center [621, 296] width 71 height 22
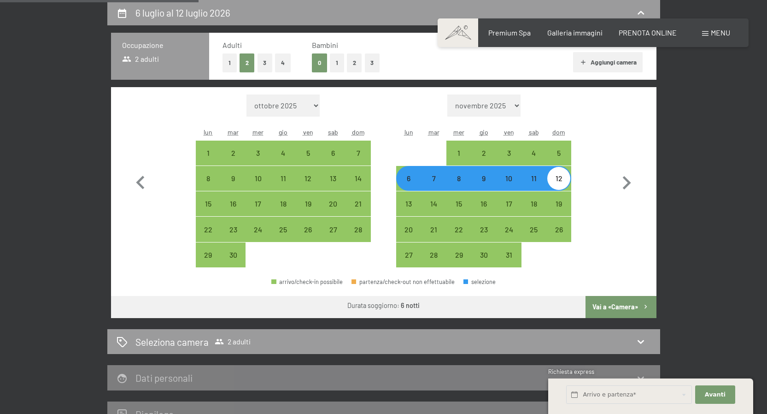
select select "2026-06-01"
select select "2026-07-01"
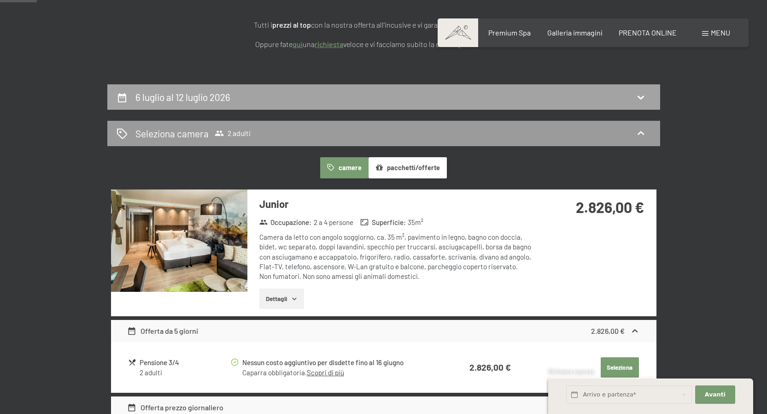
click at [192, 100] on h2 "6 luglio al 12 luglio 2026" at bounding box center [183, 97] width 95 height 12
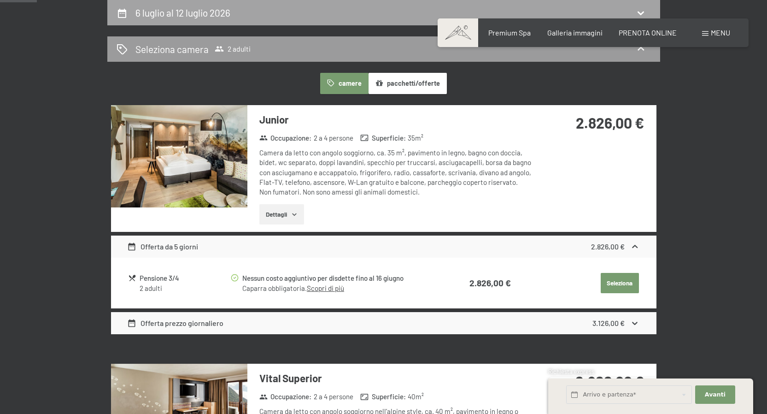
select select "2026-06-01"
select select "2026-07-01"
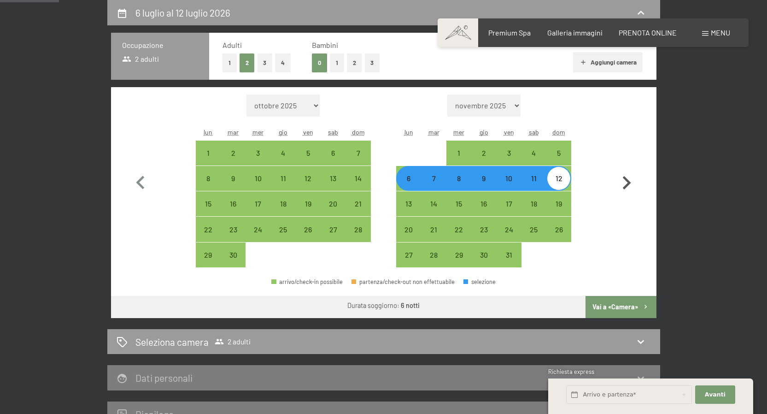
click at [629, 184] on icon "button" at bounding box center [627, 182] width 8 height 13
select select "2026-07-01"
select select "2026-08-01"
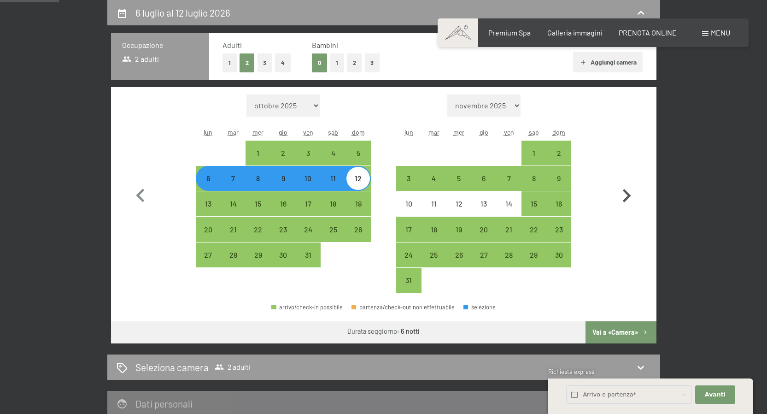
click at [629, 196] on icon "button" at bounding box center [627, 195] width 8 height 13
select select "2026-08-01"
select select "2026-09-01"
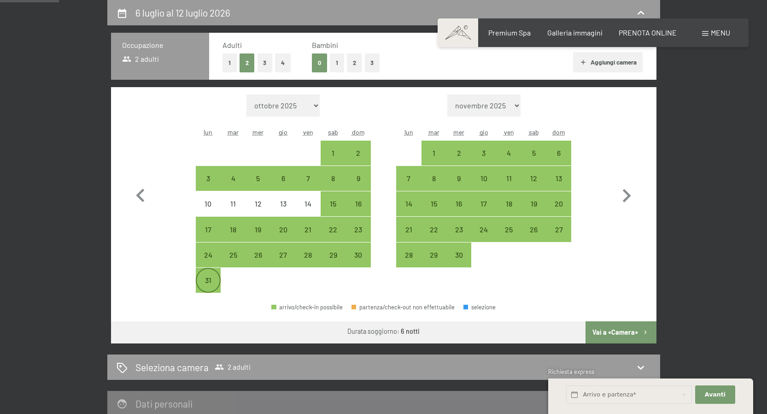
click at [215, 282] on div "31" at bounding box center [208, 288] width 23 height 23
select select "2026-08-01"
select select "2026-09-01"
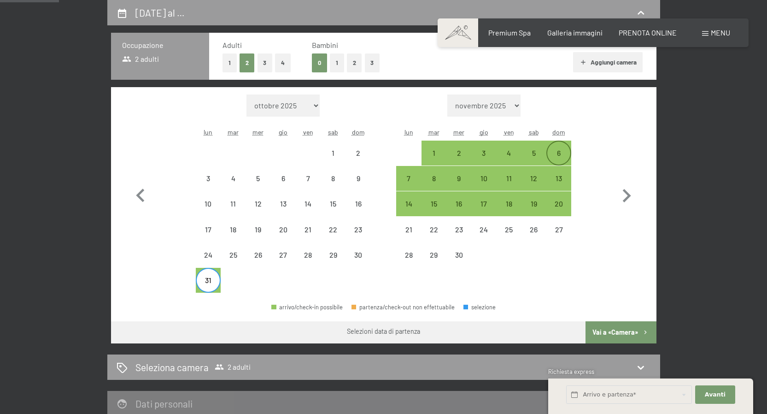
click at [555, 154] on div "6" at bounding box center [559, 160] width 23 height 23
select select "2026-08-01"
select select "2026-09-01"
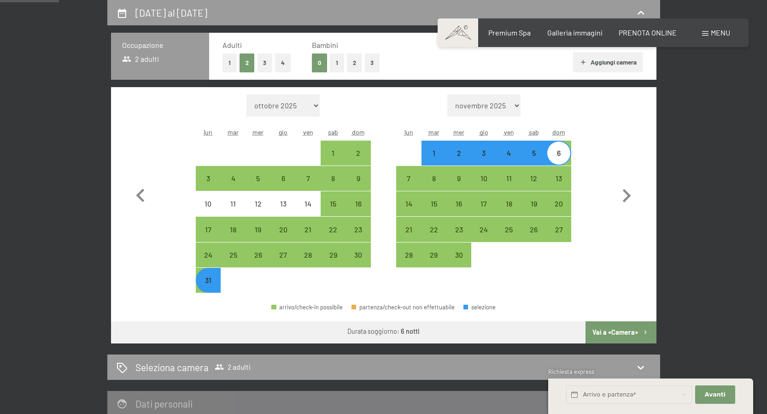
click at [610, 342] on button "Vai a «Camera»" at bounding box center [621, 332] width 71 height 22
select select "2026-08-01"
select select "2026-09-01"
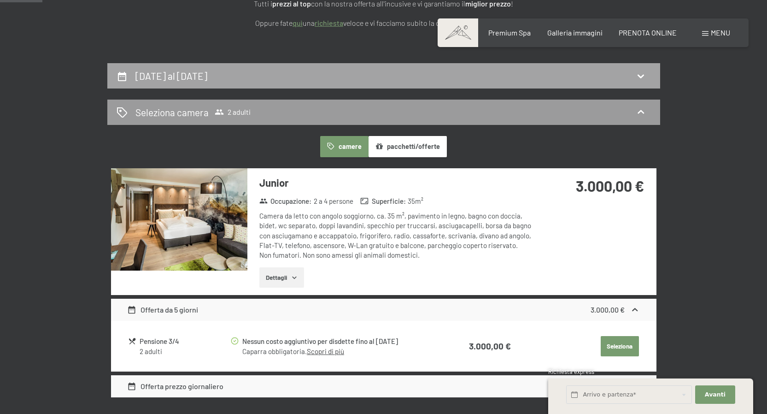
click at [324, 65] on div "31 agosto al 6 settembre 2026" at bounding box center [383, 75] width 553 height 25
select select "2026-08-01"
select select "2026-09-01"
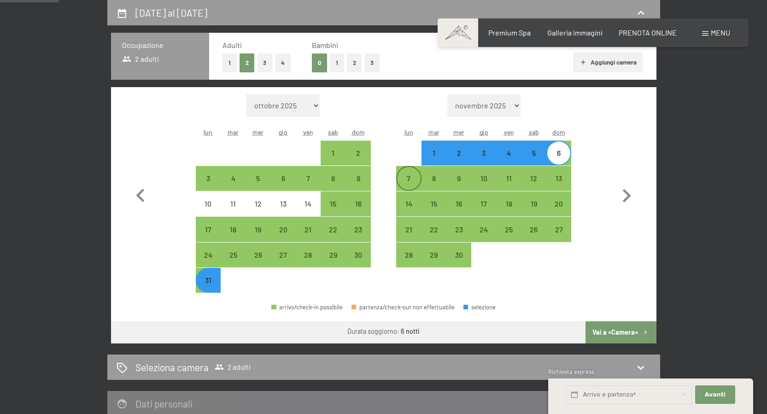
click at [408, 176] on div "7" at bounding box center [408, 186] width 23 height 23
select select "2026-08-01"
select select "2026-09-01"
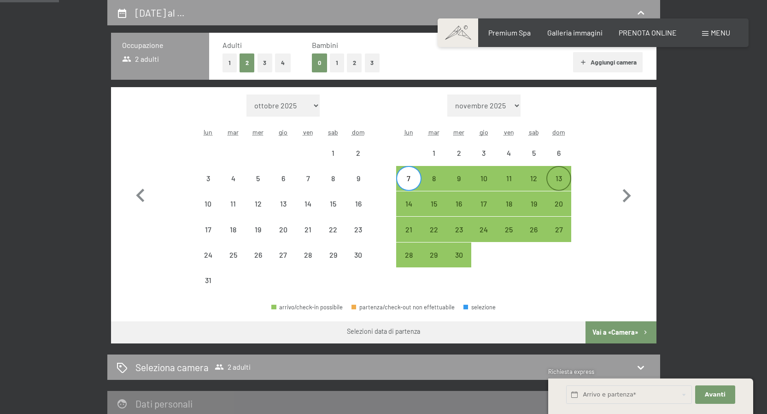
click at [562, 183] on div "13" at bounding box center [559, 186] width 23 height 23
select select "2026-08-01"
select select "2026-09-01"
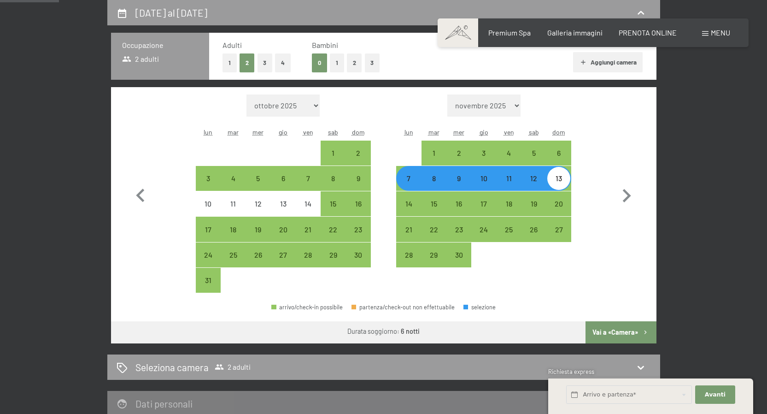
click at [618, 335] on button "Vai a «Camera»" at bounding box center [621, 332] width 71 height 22
select select "2026-08-01"
select select "2026-09-01"
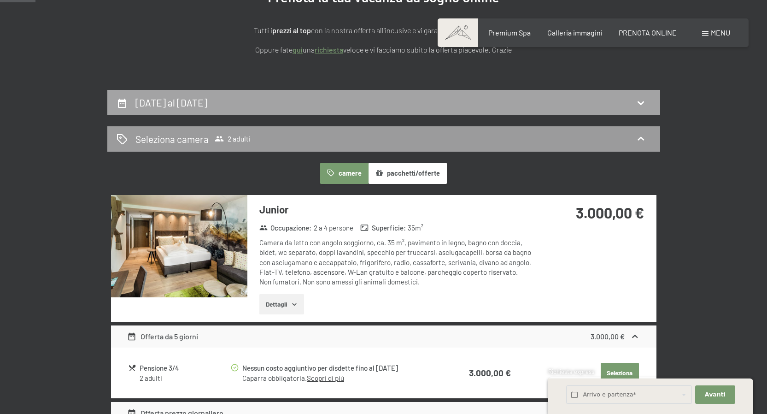
click at [271, 95] on div "7 settembre al 13 settembre 2026" at bounding box center [383, 102] width 553 height 25
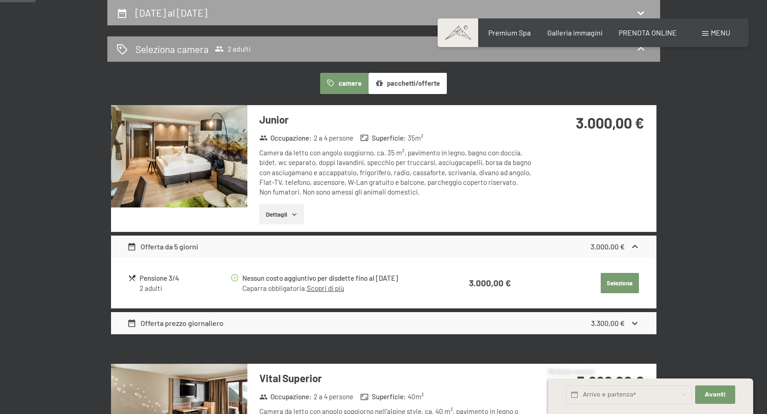
select select "2026-08-01"
select select "2026-09-01"
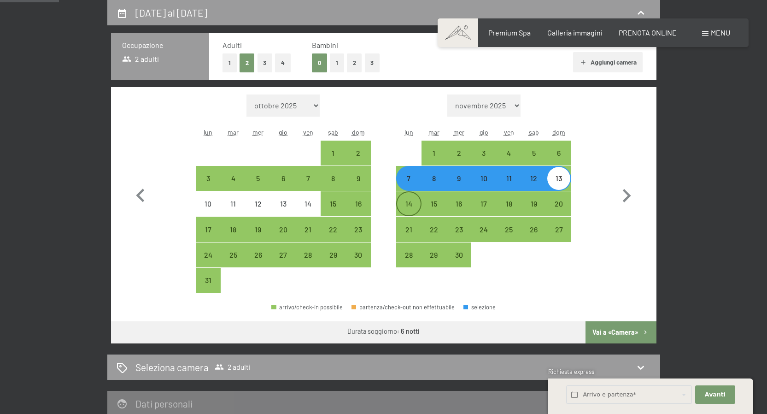
click at [403, 203] on div "14" at bounding box center [408, 211] width 23 height 23
select select "2026-08-01"
select select "2026-09-01"
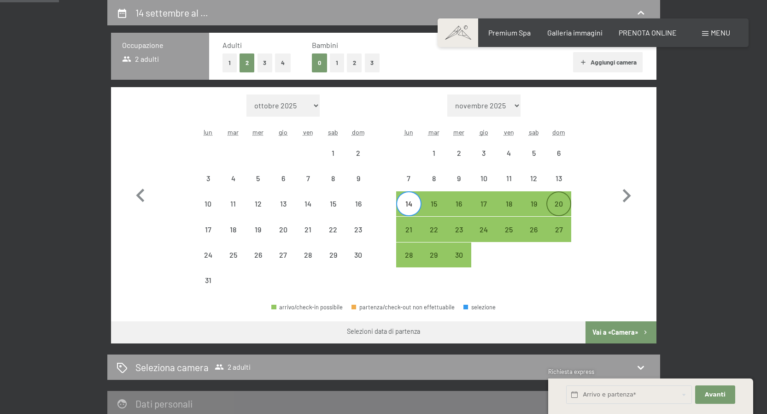
click at [557, 204] on div "20" at bounding box center [559, 211] width 23 height 23
select select "2026-08-01"
select select "2026-09-01"
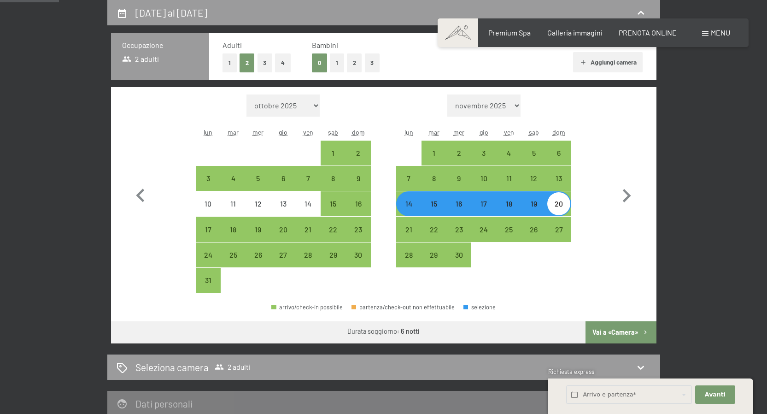
click at [617, 329] on button "Vai a «Camera»" at bounding box center [621, 332] width 71 height 22
select select "2026-08-01"
select select "2026-09-01"
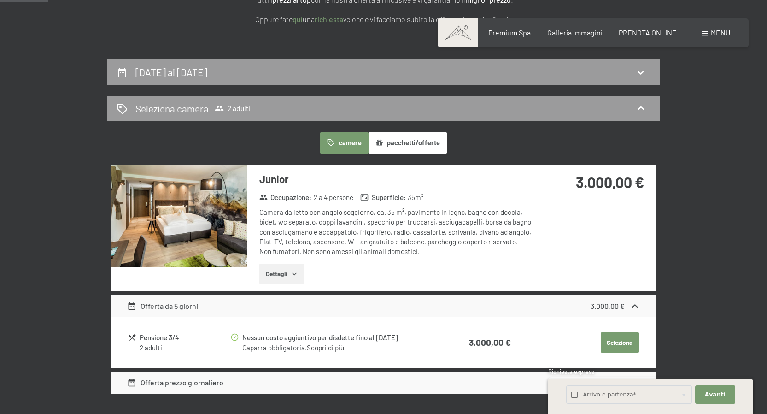
scroll to position [216, 0]
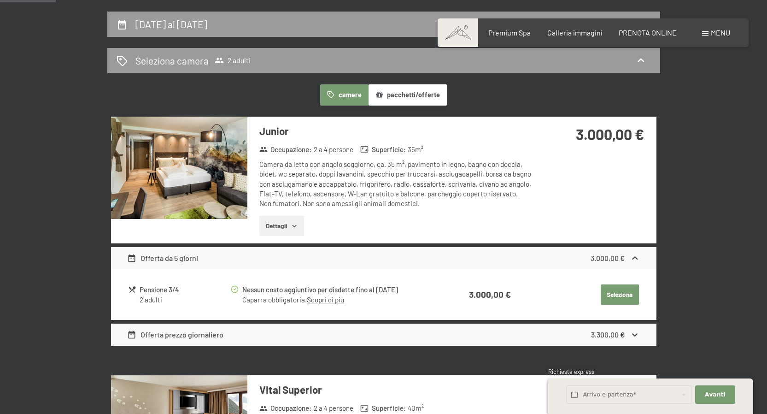
click at [262, 130] on h3 "Junior" at bounding box center [397, 131] width 274 height 14
click at [227, 134] on img at bounding box center [179, 168] width 136 height 102
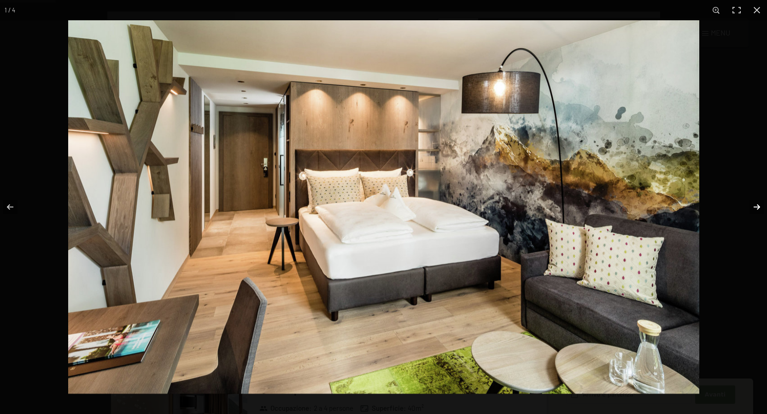
click at [758, 207] on button "button" at bounding box center [751, 207] width 32 height 46
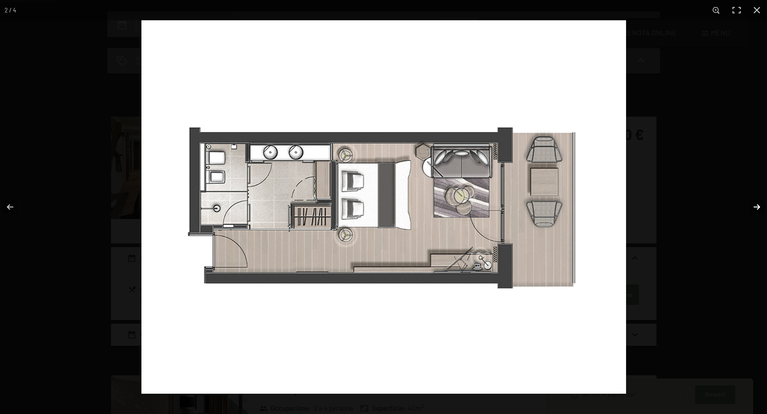
click at [758, 207] on button "button" at bounding box center [751, 207] width 32 height 46
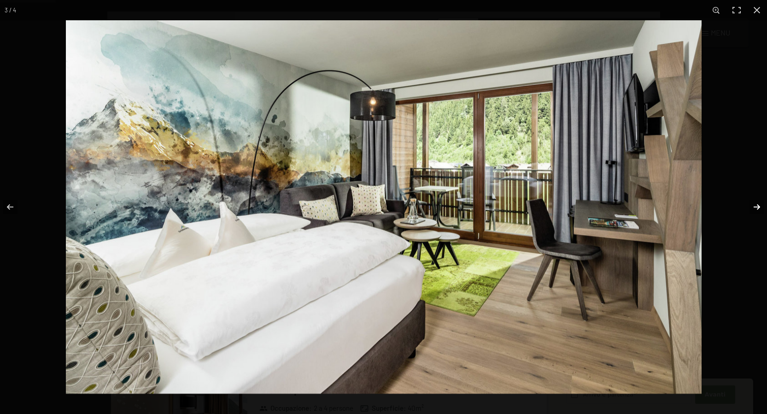
click at [758, 207] on button "button" at bounding box center [751, 207] width 32 height 46
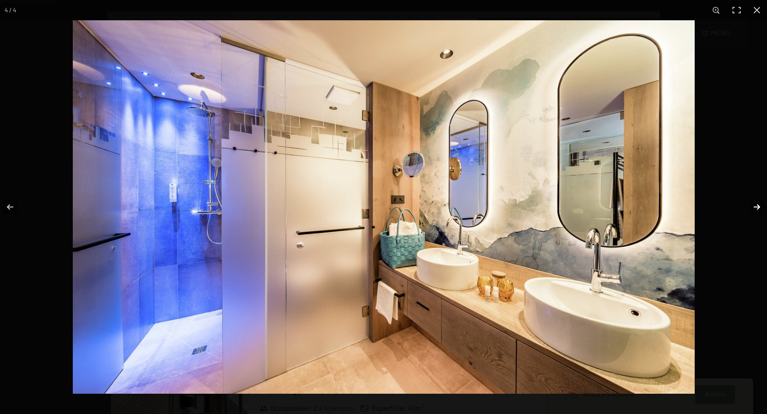
click at [758, 207] on button "button" at bounding box center [751, 207] width 32 height 46
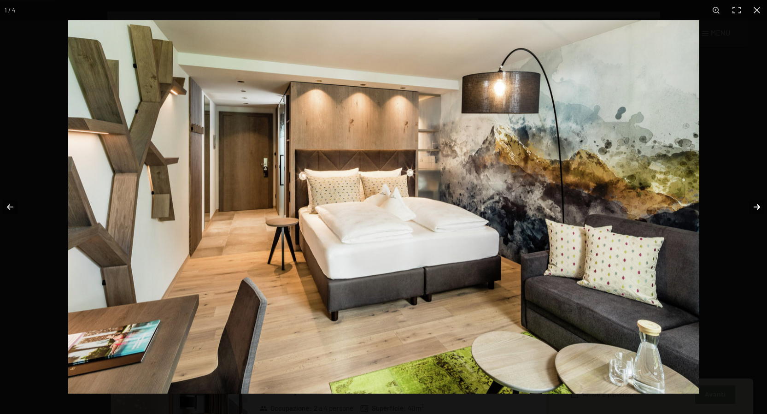
click at [758, 207] on button "button" at bounding box center [751, 207] width 32 height 46
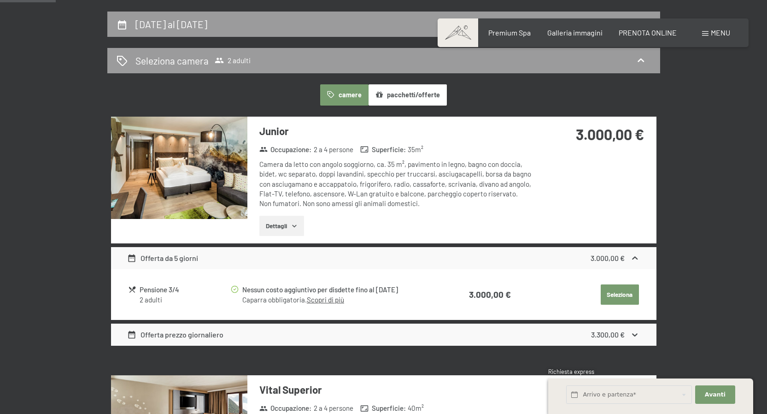
click at [0, 0] on button "button" at bounding box center [0, 0] width 0 height 0
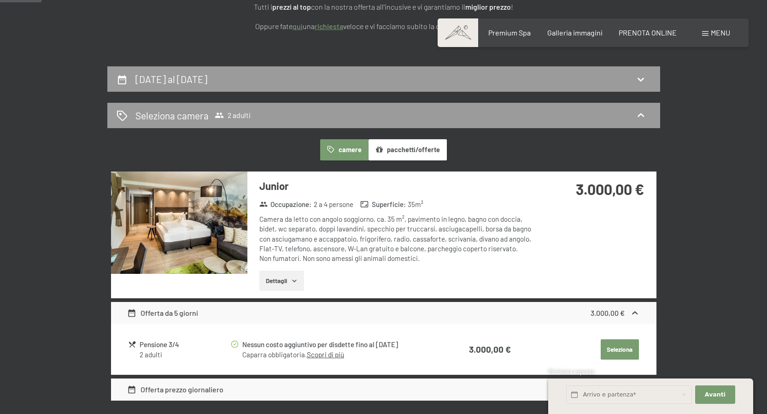
scroll to position [159, 0]
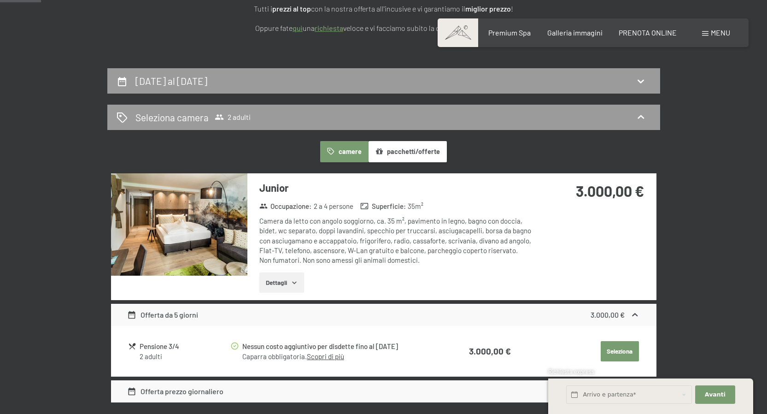
click at [332, 356] on link "Scopri di più" at bounding box center [325, 356] width 37 height 8
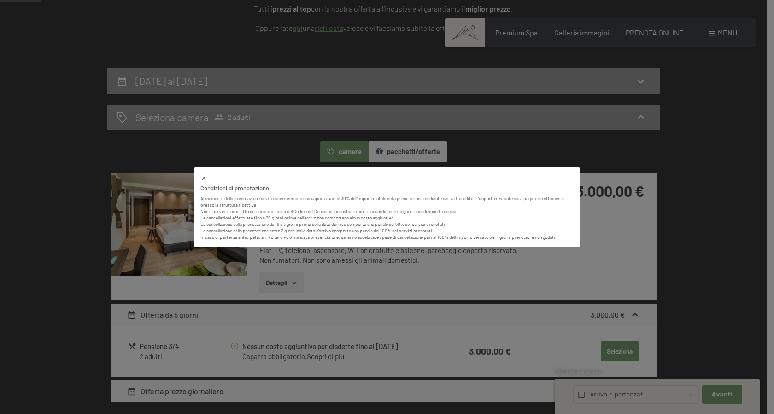
click at [446, 156] on div "Condizioni di prenotazione Al momento della prenotazione dovrà essere versata u…" at bounding box center [387, 207] width 774 height 414
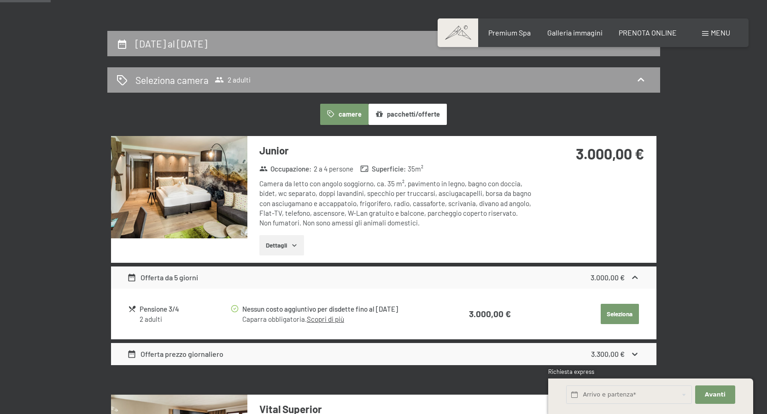
scroll to position [21, 0]
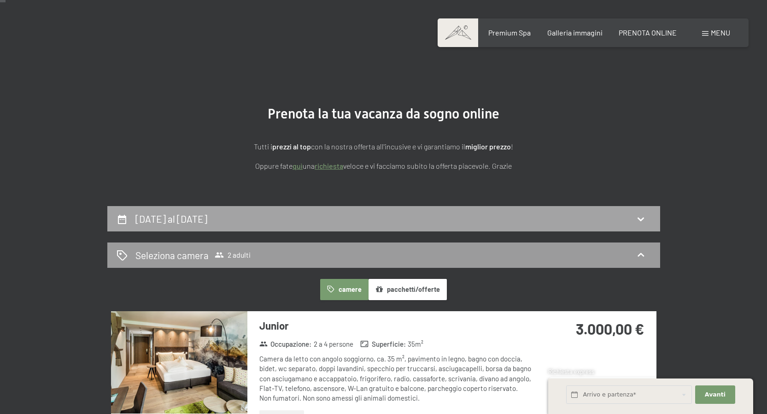
click at [207, 222] on h2 "14 settembre al 20 settembre 2026" at bounding box center [172, 219] width 72 height 12
select select "2026-08-01"
select select "2026-09-01"
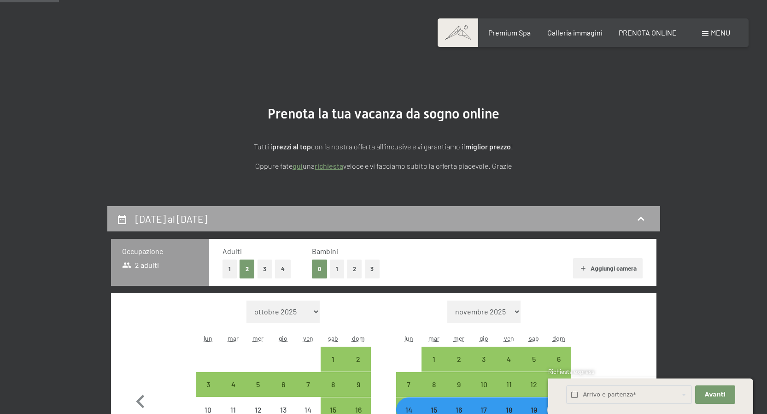
scroll to position [227, 0]
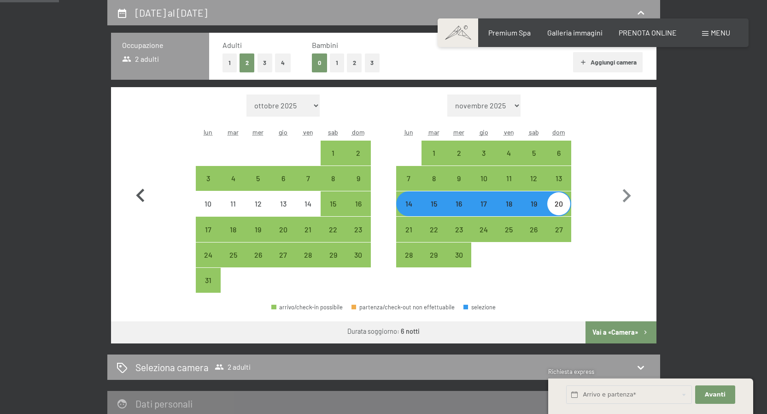
click at [139, 194] on icon "button" at bounding box center [140, 195] width 8 height 13
select select "2026-07-01"
select select "2026-08-01"
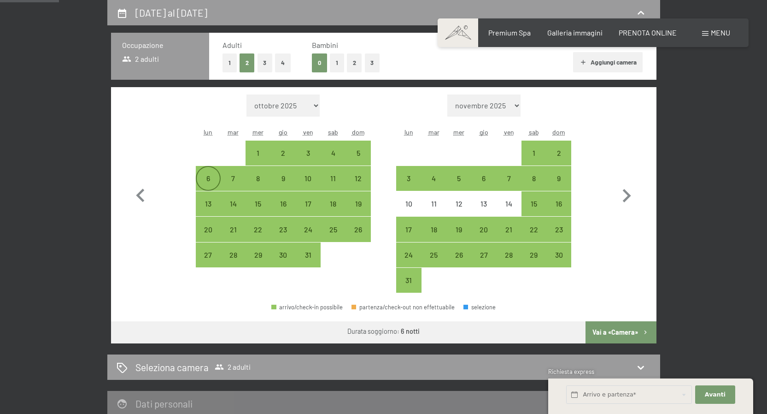
click at [201, 182] on div "6" at bounding box center [208, 186] width 23 height 23
select select "2026-07-01"
select select "2026-08-01"
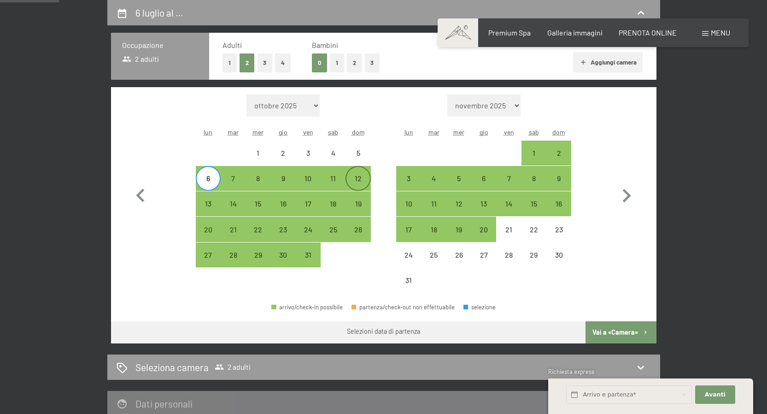
click at [356, 180] on div "12" at bounding box center [358, 186] width 23 height 23
select select "2026-07-01"
select select "2026-08-01"
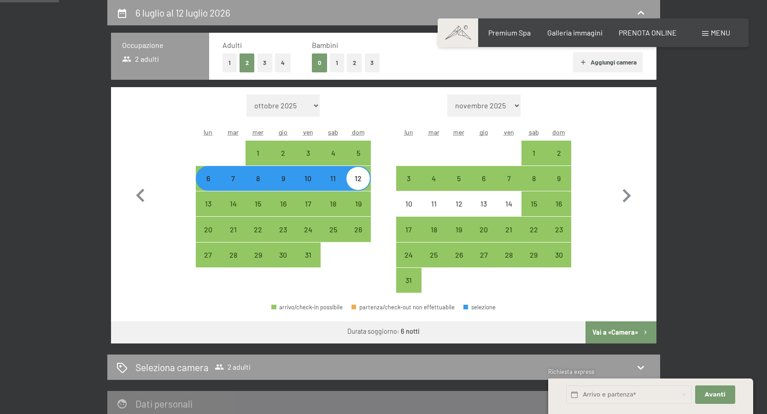
click at [632, 335] on button "Vai a «Camera»" at bounding box center [621, 332] width 71 height 22
select select "2026-07-01"
select select "2026-08-01"
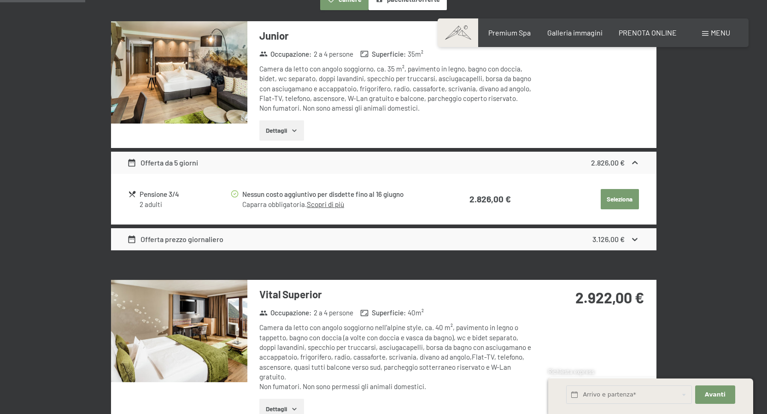
scroll to position [332, 0]
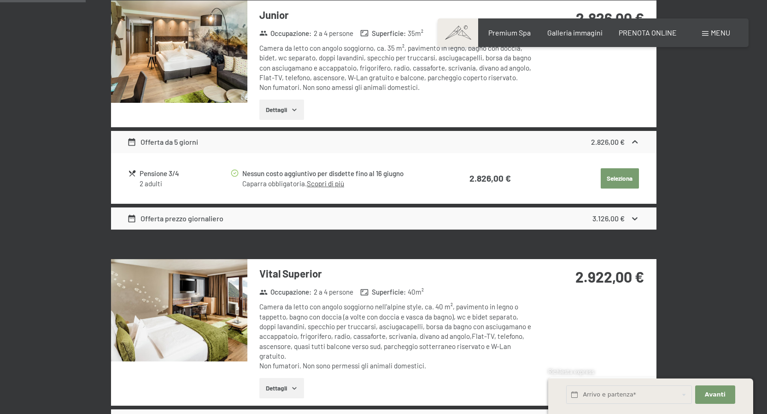
click at [636, 215] on icon at bounding box center [636, 219] width 10 height 10
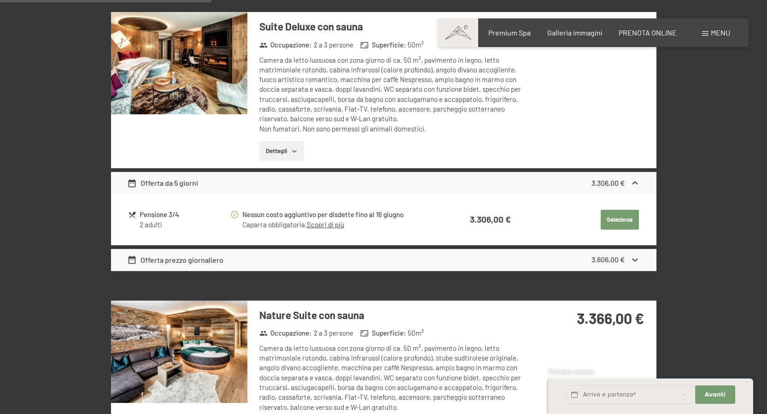
scroll to position [833, 0]
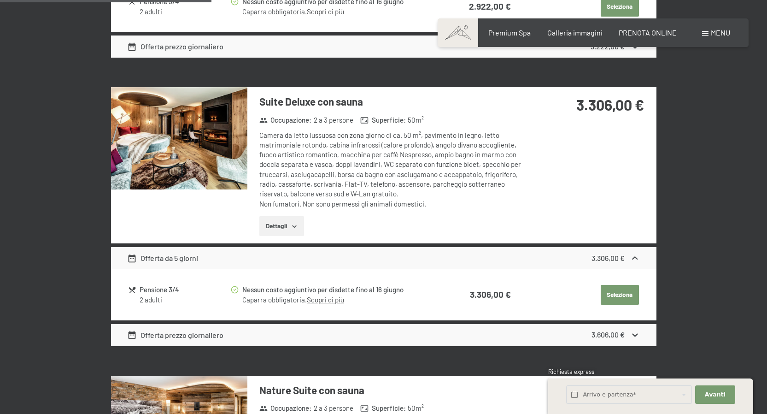
click at [456, 28] on span at bounding box center [458, 32] width 41 height 29
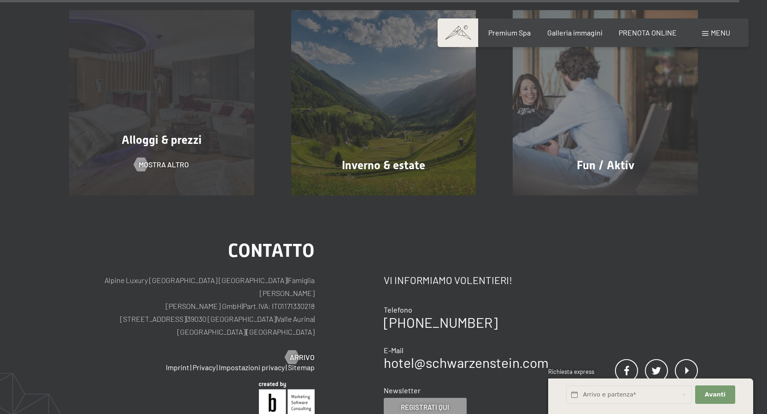
scroll to position [4900, 0]
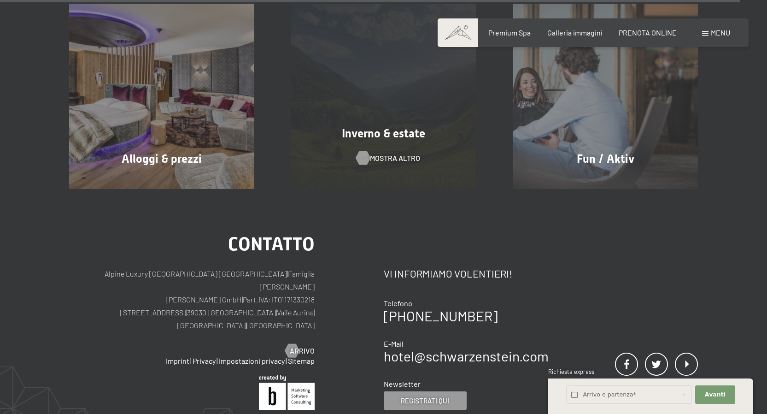
click at [382, 153] on span "mostra altro" at bounding box center [395, 158] width 50 height 10
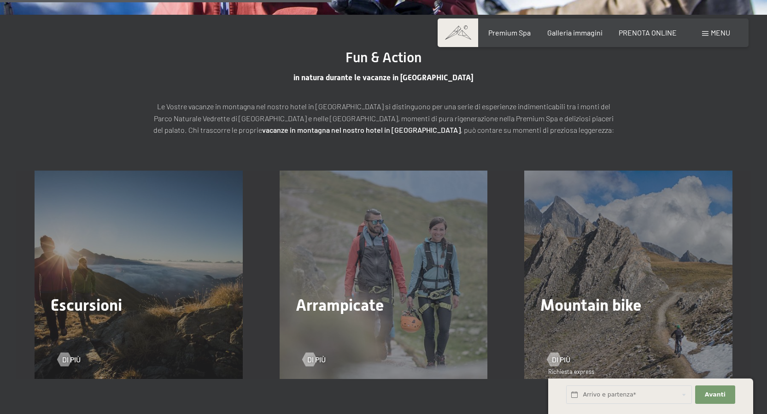
scroll to position [1415, 0]
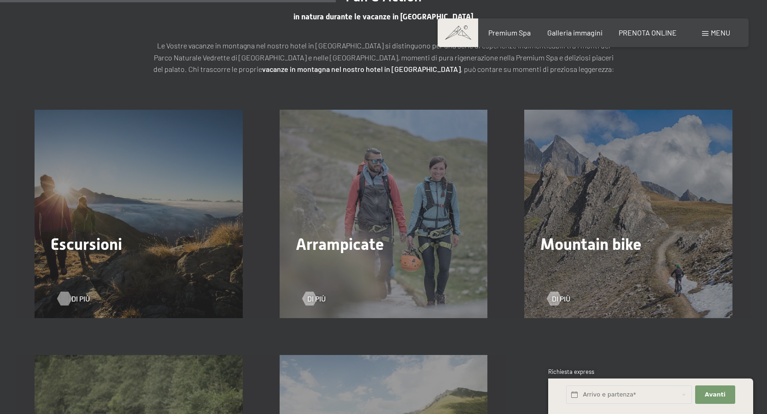
click at [67, 301] on div at bounding box center [64, 299] width 8 height 14
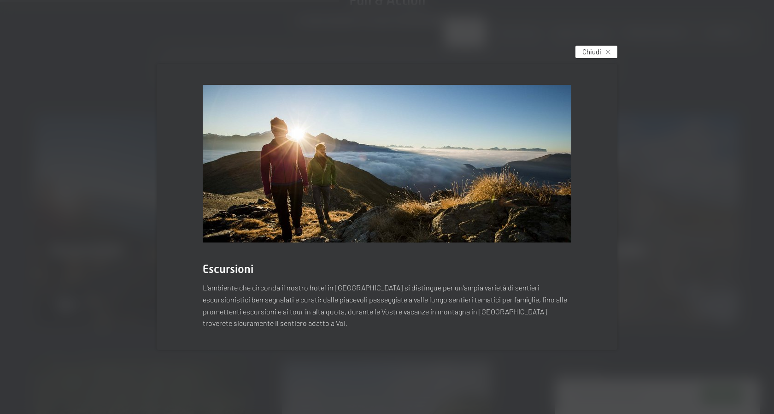
click at [605, 48] on div "Chiudi" at bounding box center [597, 52] width 42 height 12
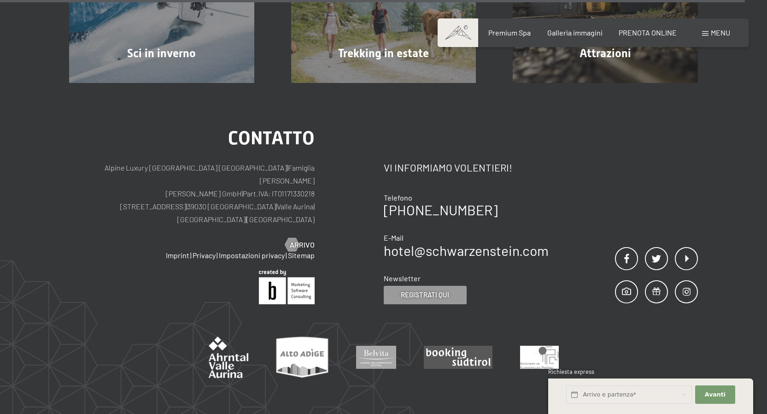
scroll to position [3181, 0]
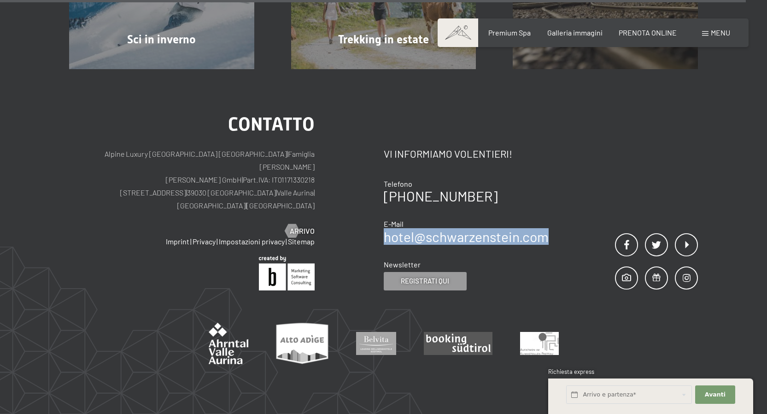
drag, startPoint x: 555, startPoint y: 224, endPoint x: 384, endPoint y: 225, distance: 171.5
click at [384, 225] on div "Contatto Vi informiamo volentieri! Telefono [PHONE_NUMBER] E-Mail hotel@ no-spa…" at bounding box center [541, 202] width 315 height 175
copy link "hotel@ no-spam. schwarzenstein. no-spam. com"
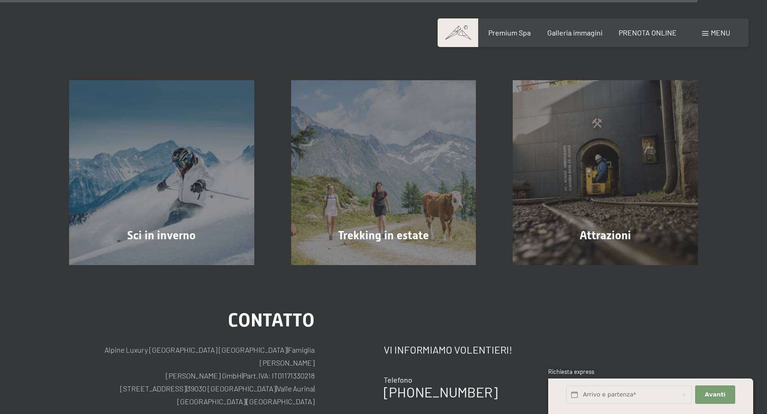
scroll to position [2974, 0]
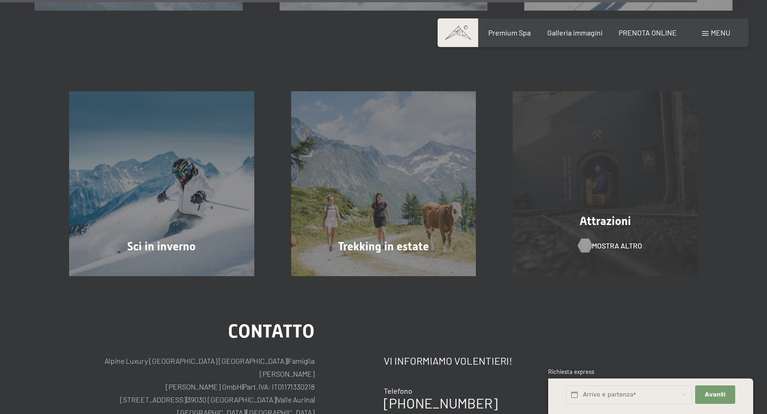
click at [593, 248] on span "mostra altro" at bounding box center [617, 246] width 50 height 10
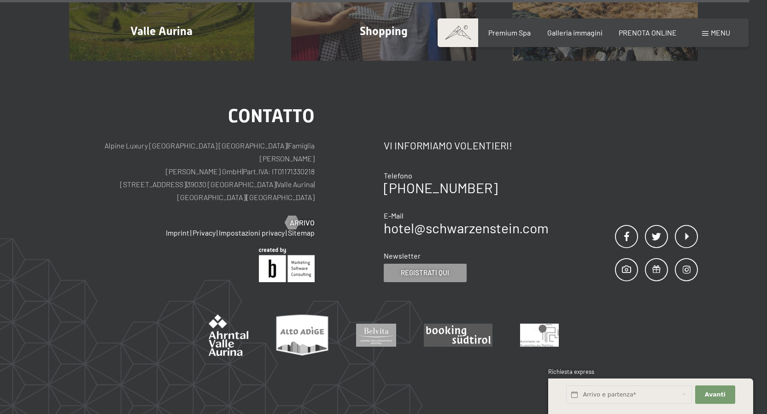
scroll to position [2590, 0]
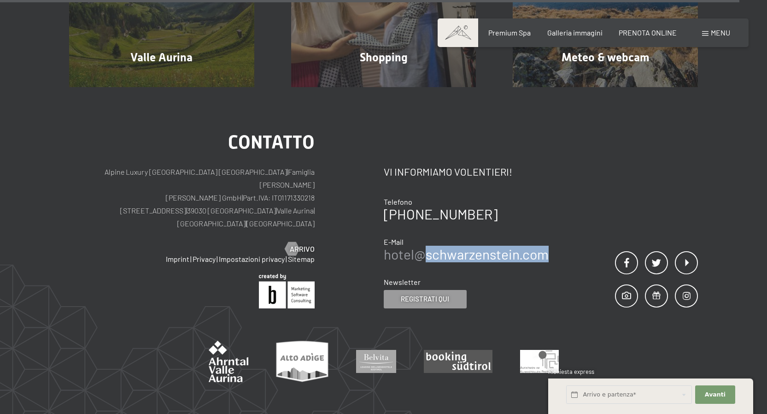
drag, startPoint x: 554, startPoint y: 231, endPoint x: 426, endPoint y: 231, distance: 127.2
click at [426, 231] on div "Contatto Vi informiamo volentieri! Telefono [PHONE_NUMBER] E-Mail hotel@ no-spa…" at bounding box center [541, 220] width 315 height 175
copy link "schwarzenstein. no-spam. com"
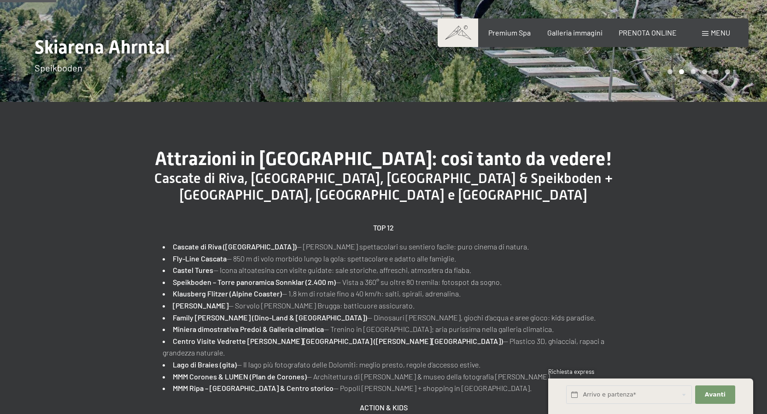
scroll to position [0, 0]
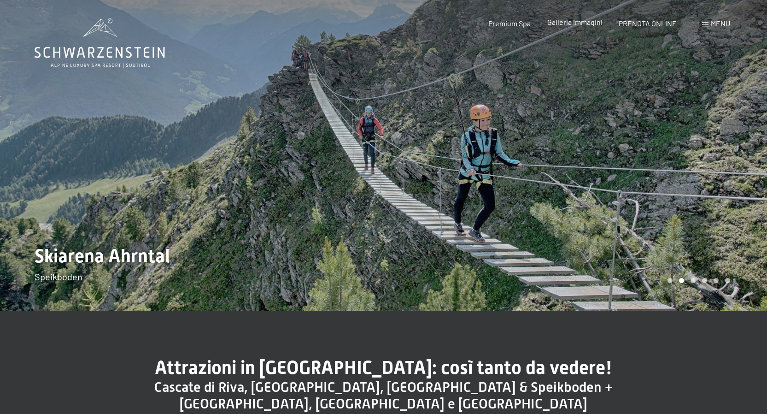
click at [562, 24] on span "Galleria immagini" at bounding box center [575, 22] width 55 height 9
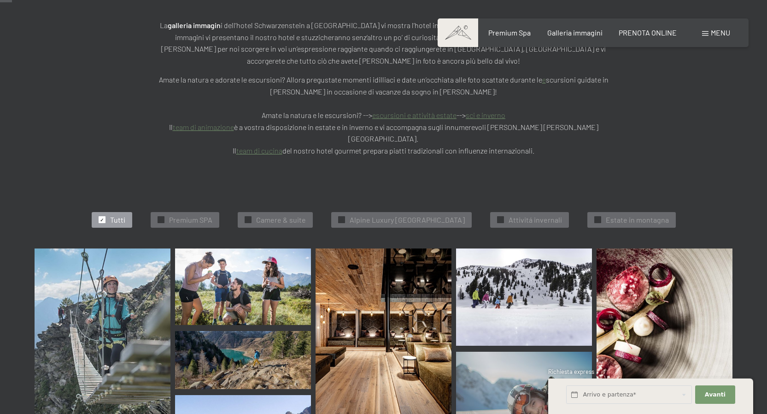
scroll to position [187, 0]
click at [636, 214] on span "Estate in montagna" at bounding box center [637, 219] width 63 height 10
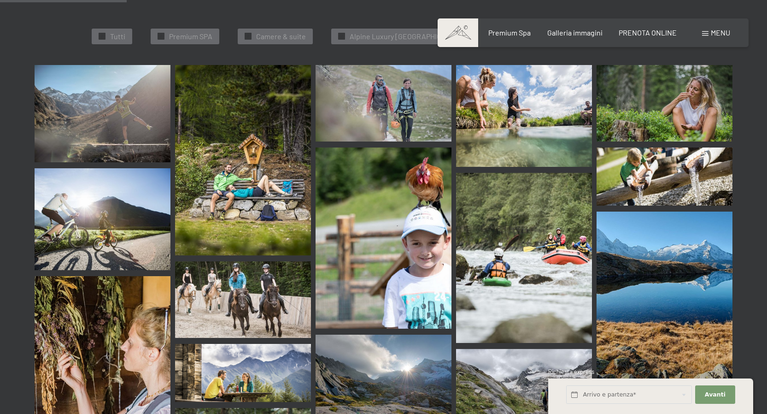
scroll to position [0, 0]
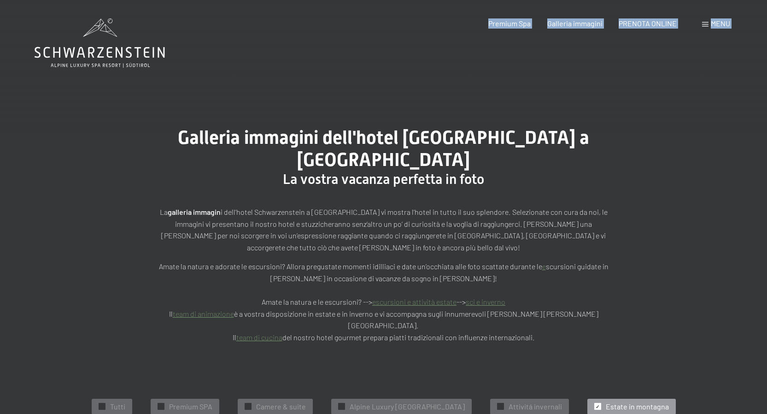
drag, startPoint x: 175, startPoint y: 52, endPoint x: 46, endPoint y: 47, distance: 129.1
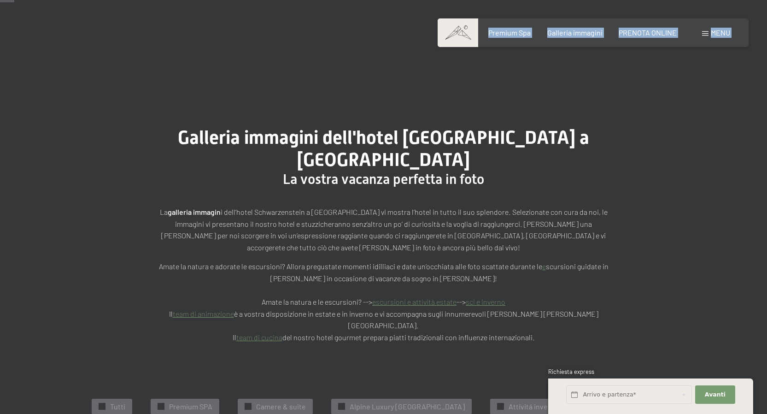
scroll to position [58, 0]
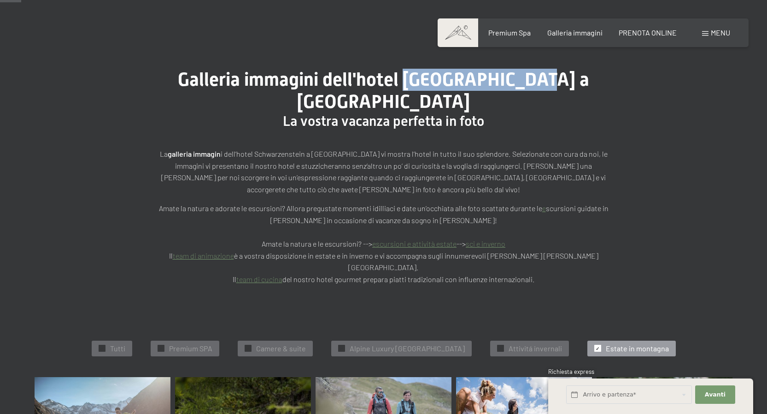
drag, startPoint x: 525, startPoint y: 83, endPoint x: 395, endPoint y: 80, distance: 129.6
click at [395, 80] on span "Galleria immagini dell'hotel Schwarzenstein a Lutago" at bounding box center [384, 91] width 412 height 44
copy span "Schwarzenstein"
